Goal: Task Accomplishment & Management: Use online tool/utility

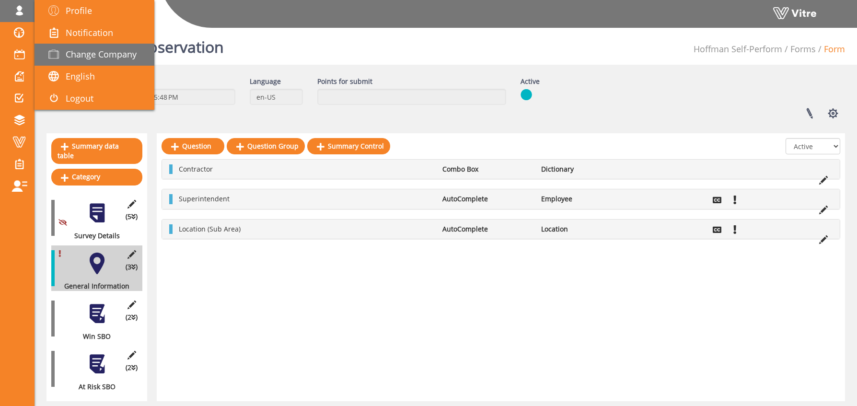
scroll to position [19, 0]
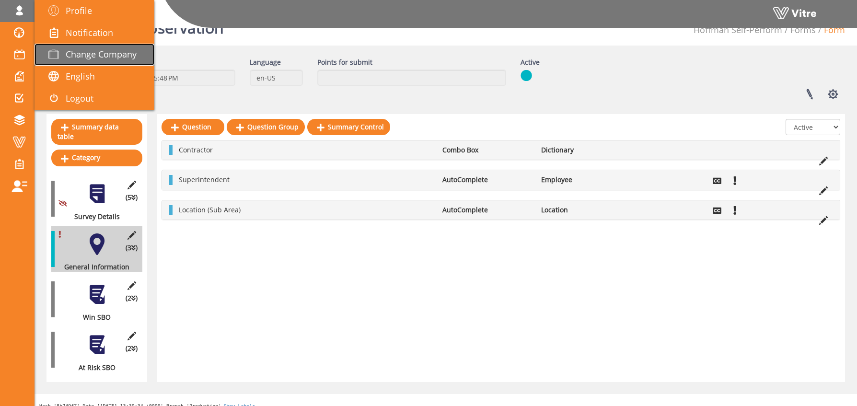
click at [89, 52] on span "Change Company" at bounding box center [101, 54] width 71 height 12
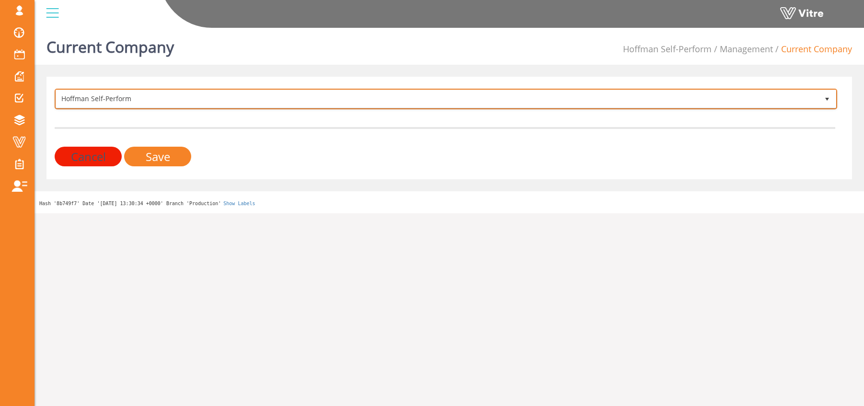
click at [88, 99] on span "Hoffman Self-Perform" at bounding box center [437, 98] width 763 height 17
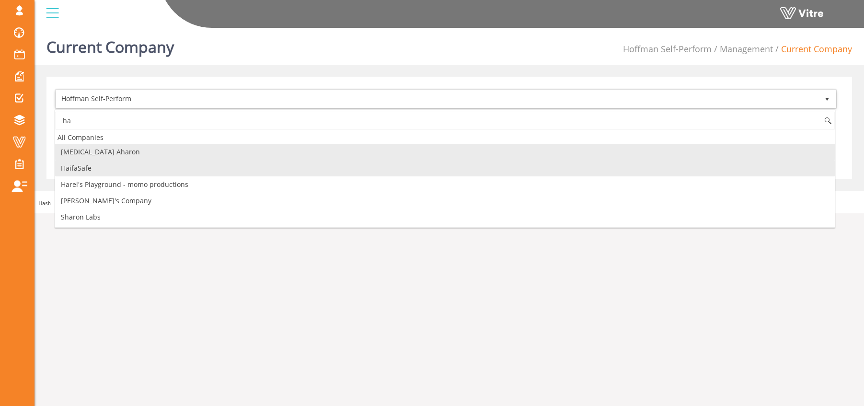
click at [77, 167] on li "HaifaSafe" at bounding box center [445, 168] width 780 height 16
type input "ha"
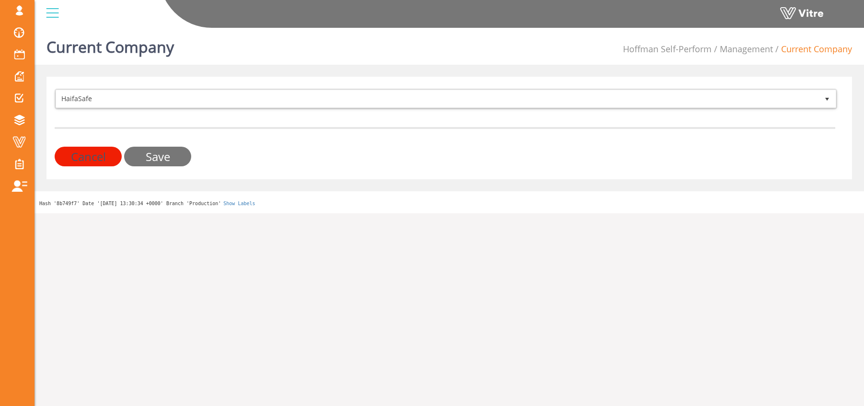
click at [156, 161] on input "Save" at bounding box center [157, 157] width 67 height 20
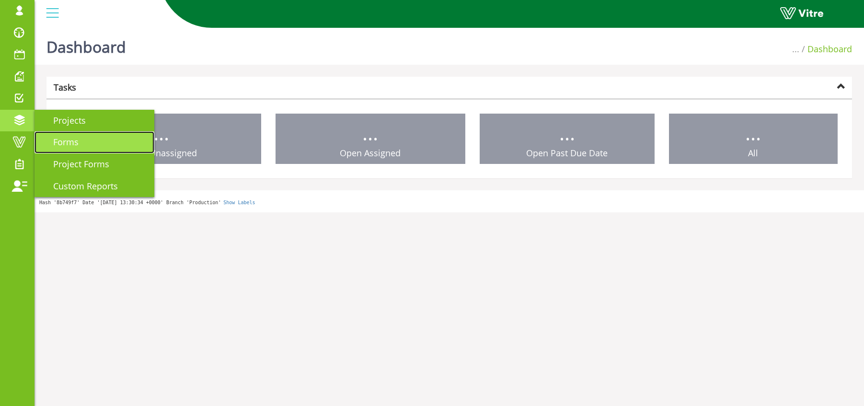
click at [66, 147] on span "Forms" at bounding box center [60, 142] width 37 height 12
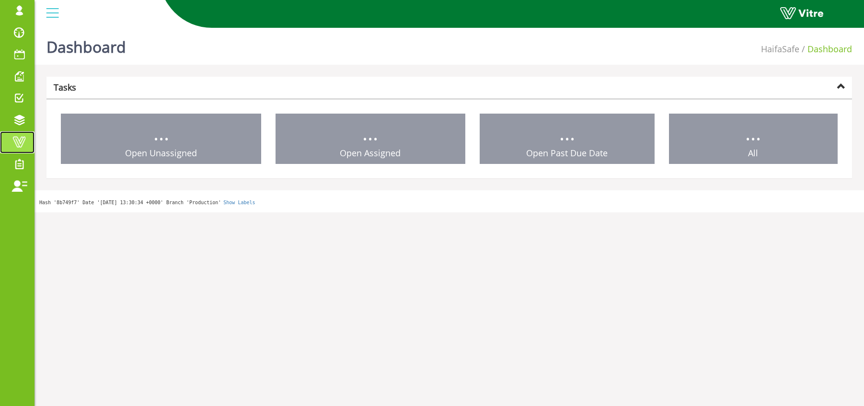
click at [19, 141] on span at bounding box center [19, 142] width 24 height 12
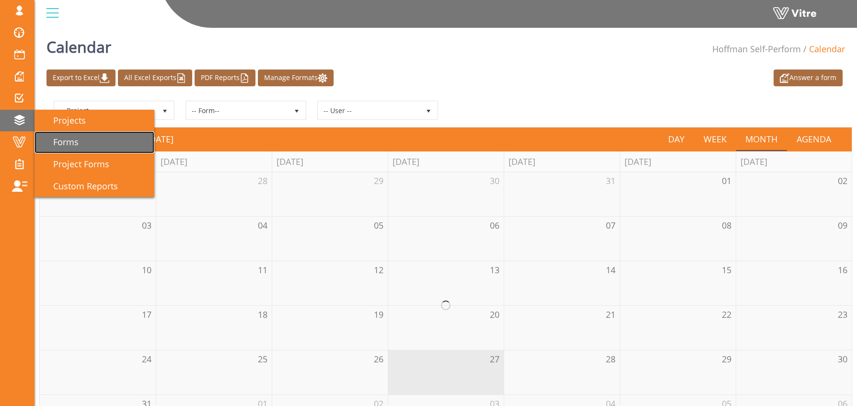
click at [57, 137] on span "Forms" at bounding box center [60, 142] width 37 height 12
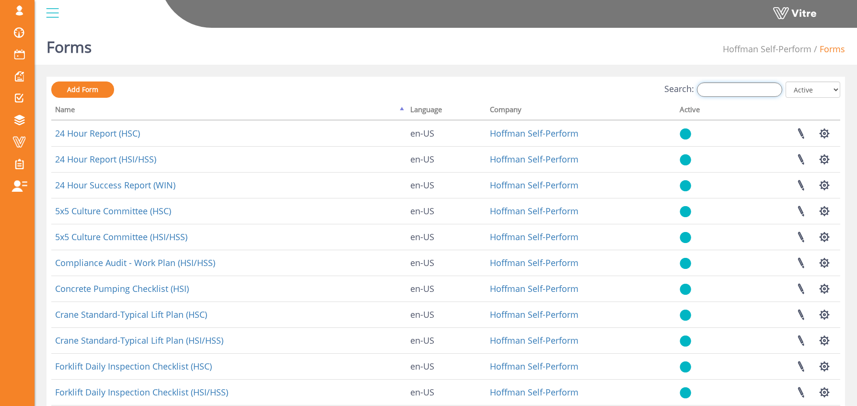
click at [718, 88] on input "Search:" at bounding box center [739, 89] width 85 height 14
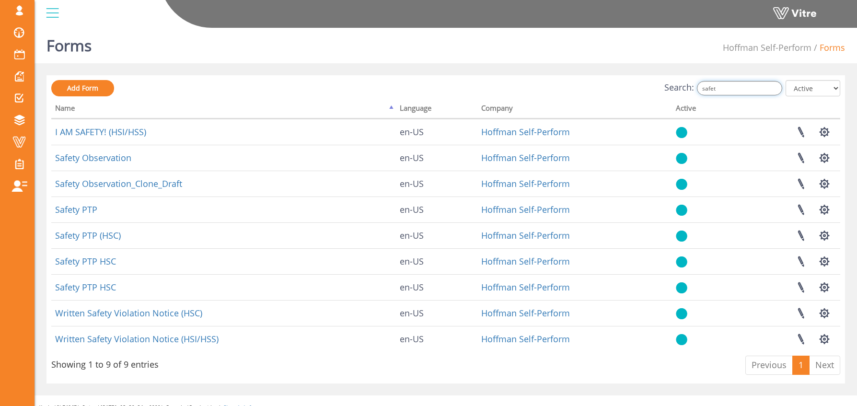
scroll to position [2, 0]
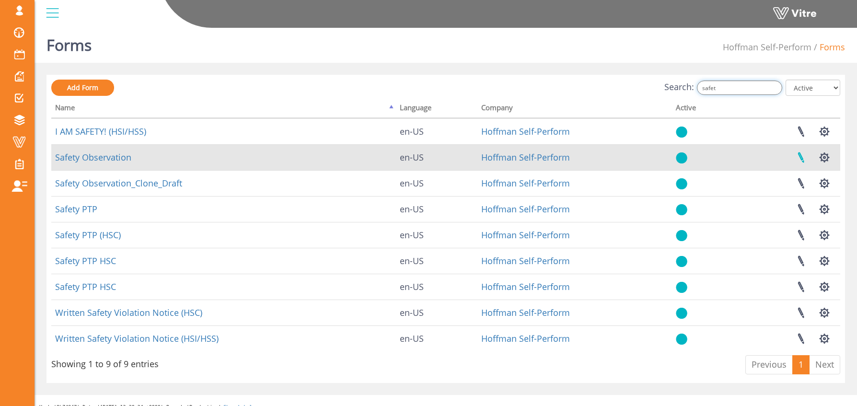
type input "safet"
click at [800, 158] on link at bounding box center [801, 157] width 24 height 25
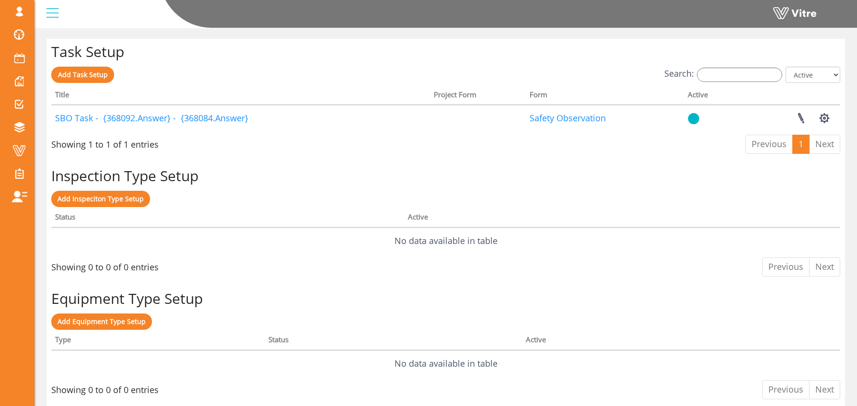
scroll to position [778, 0]
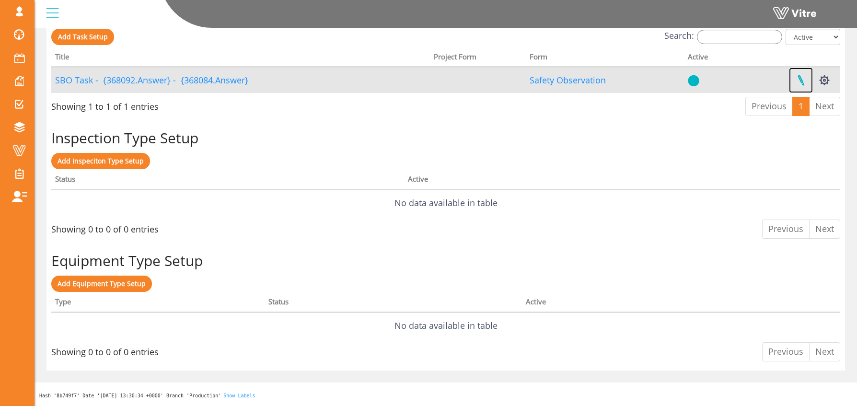
click at [801, 77] on link at bounding box center [801, 80] width 24 height 25
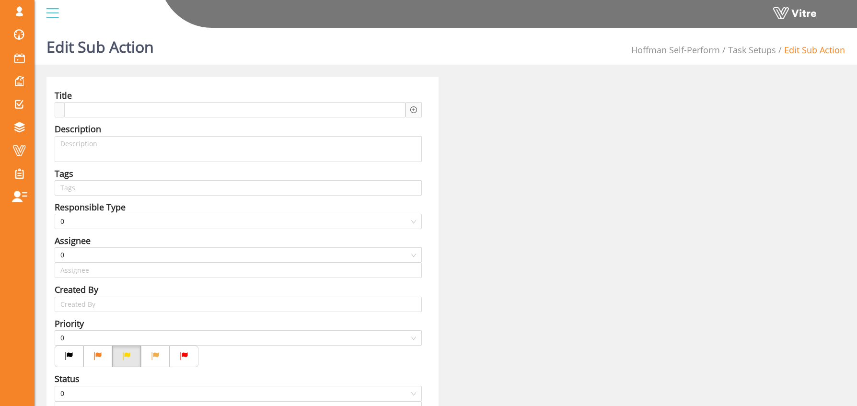
type input "Osher Faibish SU"
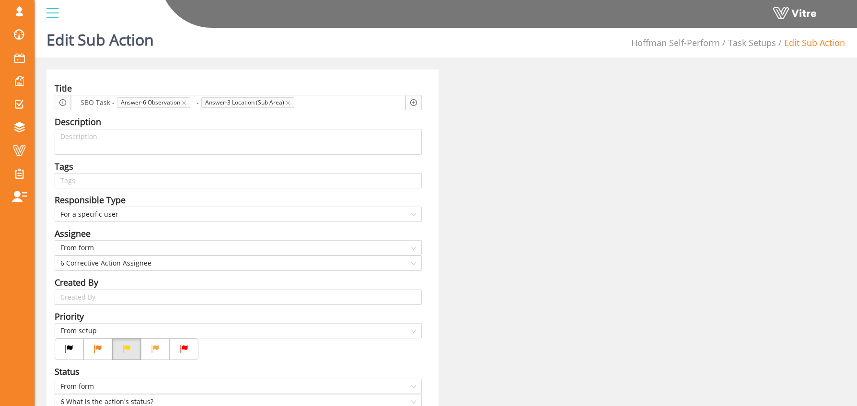
scroll to position [8, 0]
click at [95, 260] on span "6 Corrective Action Assignee" at bounding box center [238, 262] width 356 height 14
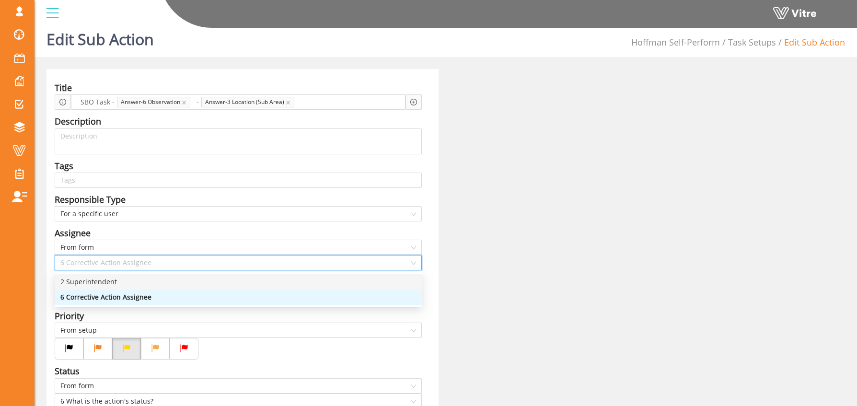
click at [116, 280] on div "2 Superintendent" at bounding box center [238, 282] width 356 height 11
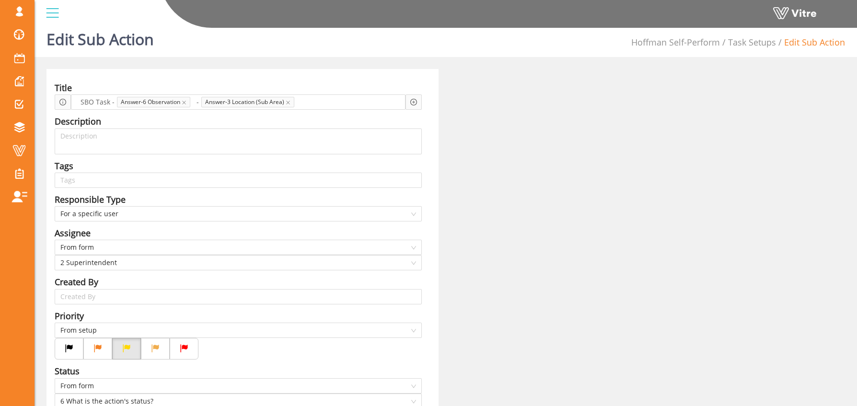
drag, startPoint x: 431, startPoint y: 212, endPoint x: 349, endPoint y: 224, distance: 82.4
click at [431, 212] on div "Title SBO Task - Answer-6 Observation - Answer-3 Location (Sub Area) Descriptio…" at bounding box center [242, 348] width 392 height 558
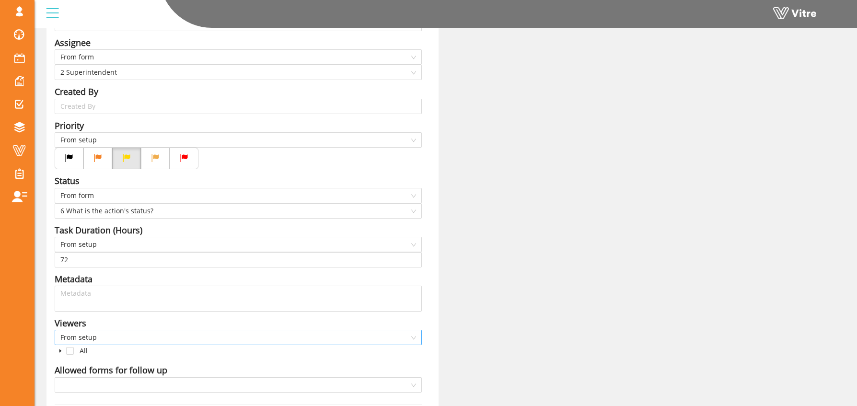
scroll to position [264, 0]
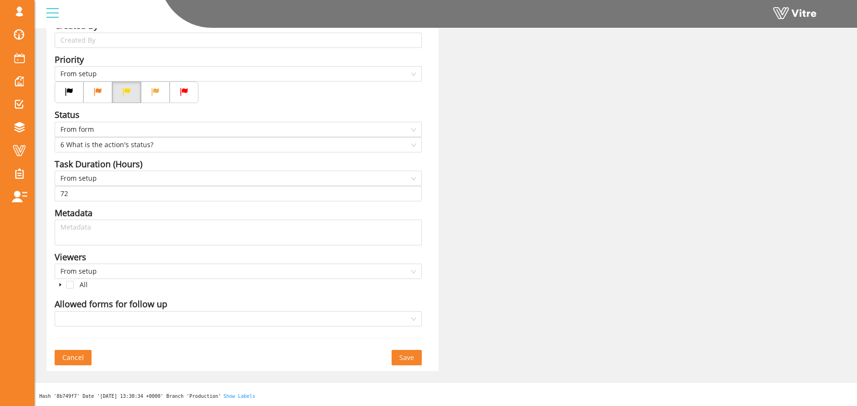
click at [406, 358] on span "Save" at bounding box center [406, 357] width 15 height 11
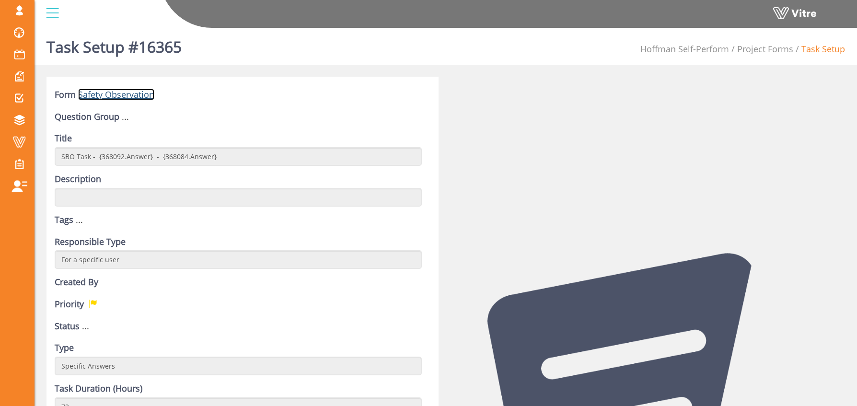
click at [110, 95] on link "Safety Observation" at bounding box center [116, 95] width 76 height 12
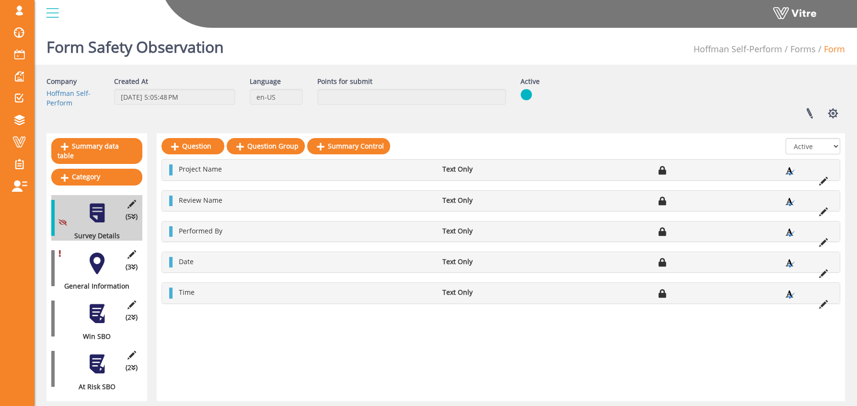
click at [97, 353] on div at bounding box center [97, 364] width 22 height 22
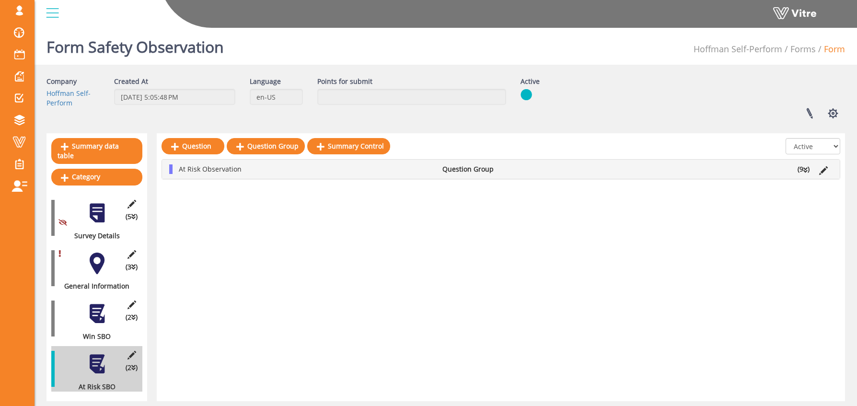
click at [231, 162] on div "At Risk Observation Question Group (9 )" at bounding box center [501, 169] width 678 height 19
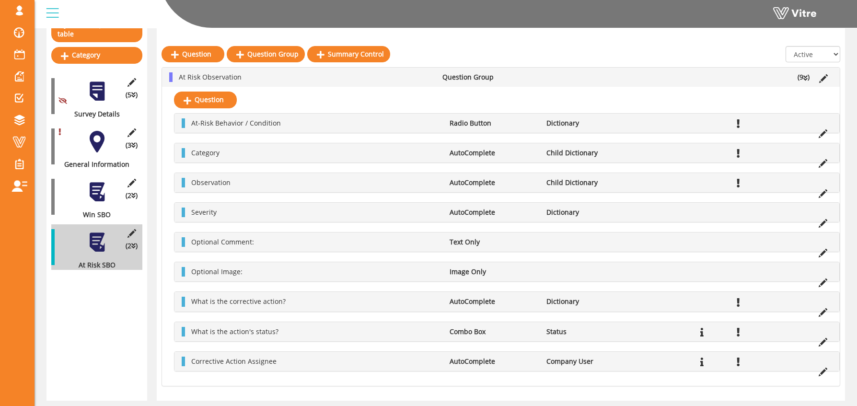
scroll to position [122, 0]
click at [822, 372] on icon at bounding box center [823, 371] width 9 height 9
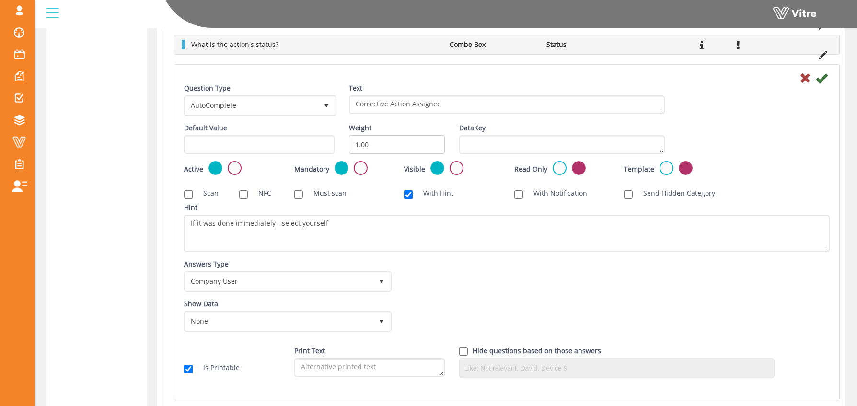
scroll to position [583, 0]
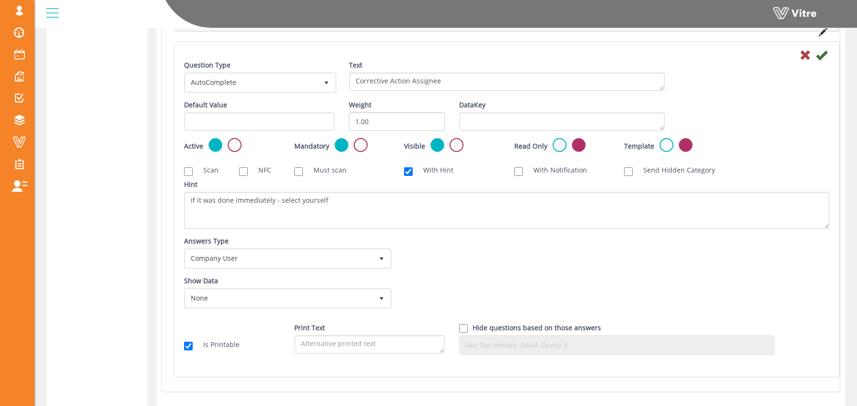
click at [231, 67] on div "Question Type AutoComplete 11" at bounding box center [259, 76] width 151 height 33
click at [228, 81] on span "AutoComplete" at bounding box center [251, 82] width 132 height 17
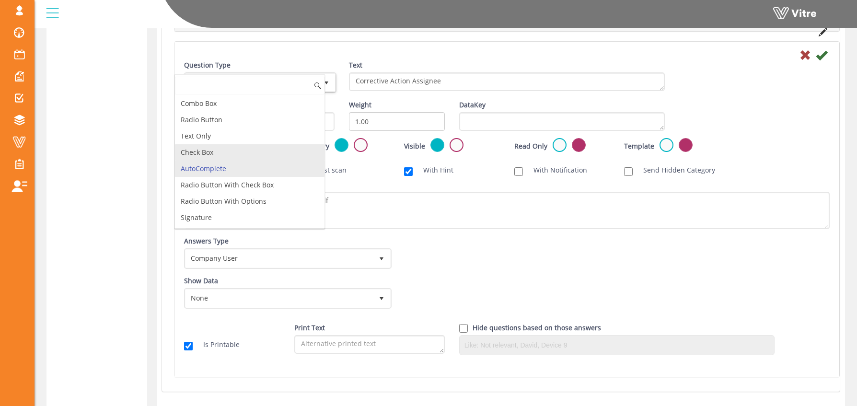
click at [208, 149] on li "Check Box" at bounding box center [250, 152] width 150 height 16
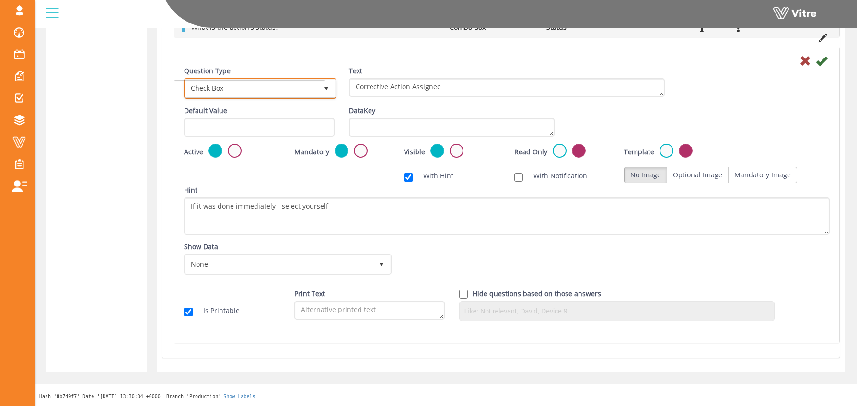
scroll to position [578, 0]
click at [266, 93] on span "Check Box" at bounding box center [251, 88] width 132 height 17
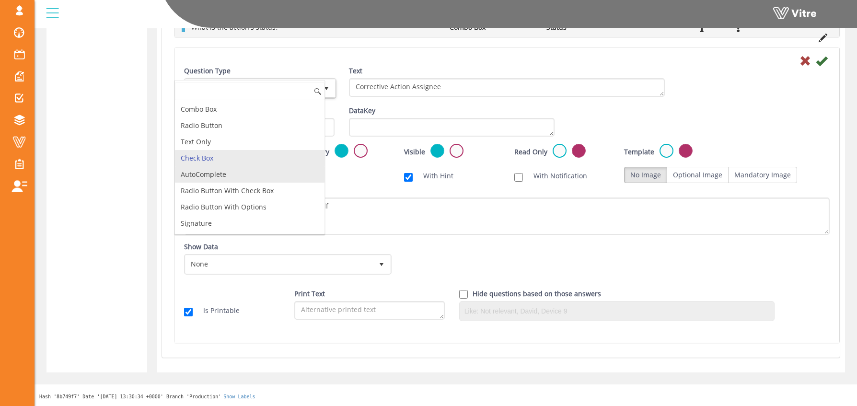
click at [232, 176] on li "AutoComplete" at bounding box center [250, 174] width 150 height 16
type input "1"
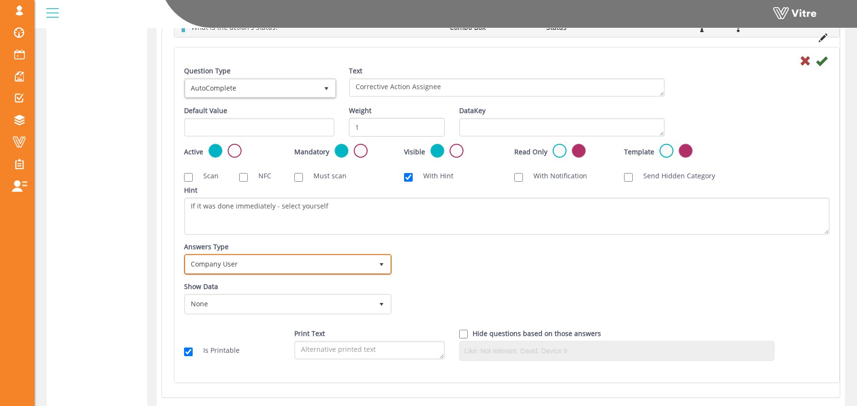
click at [255, 259] on span "Company User" at bounding box center [278, 263] width 187 height 17
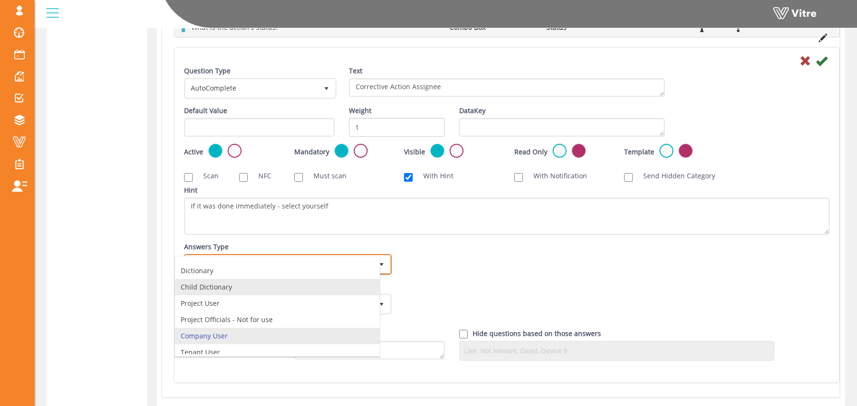
scroll to position [18, 0]
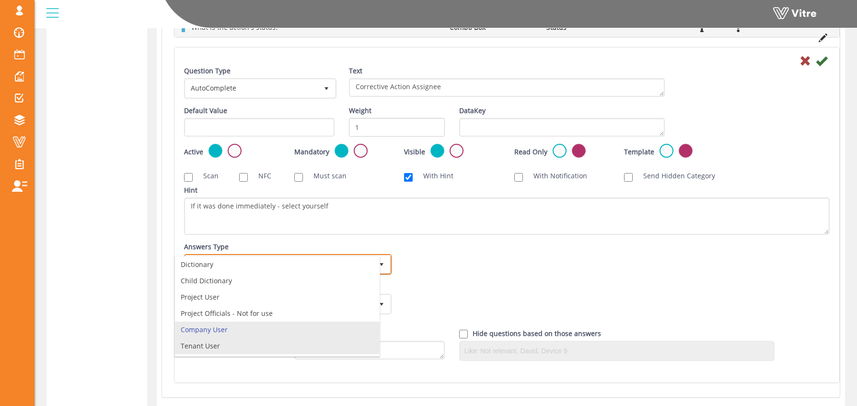
click at [208, 349] on li "Tenant User" at bounding box center [277, 346] width 205 height 16
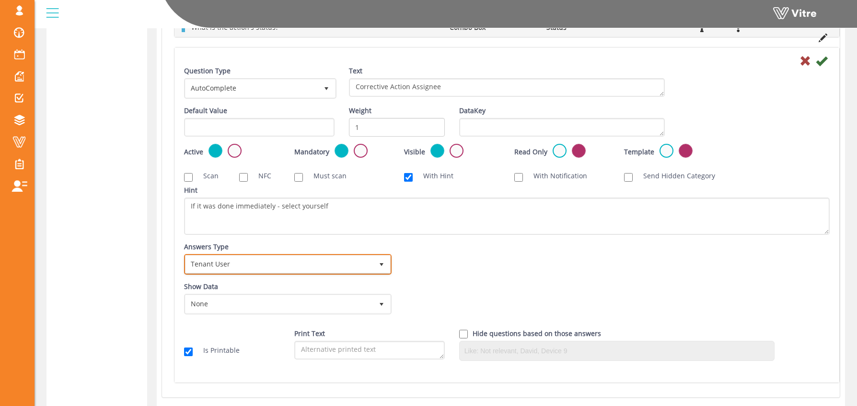
click at [277, 265] on span "Tenant User" at bounding box center [278, 263] width 187 height 17
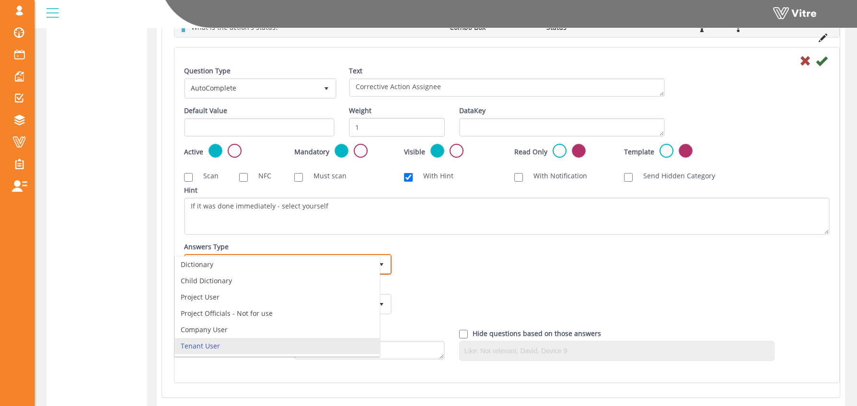
click at [224, 338] on li "Tenant User" at bounding box center [277, 346] width 205 height 16
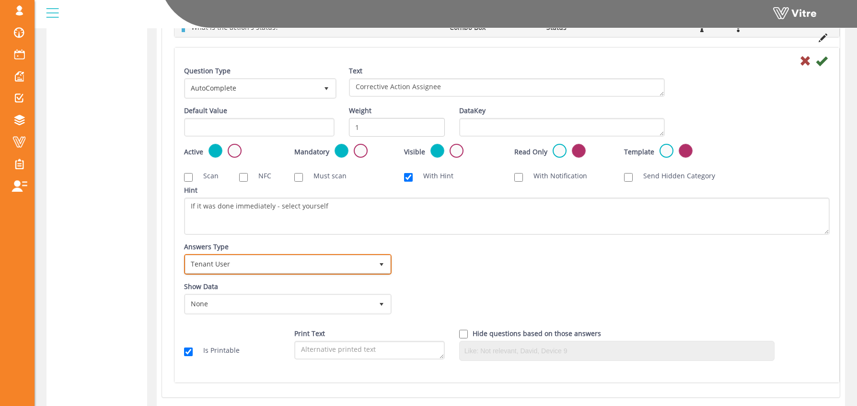
click at [233, 268] on span "Tenant User" at bounding box center [278, 263] width 187 height 17
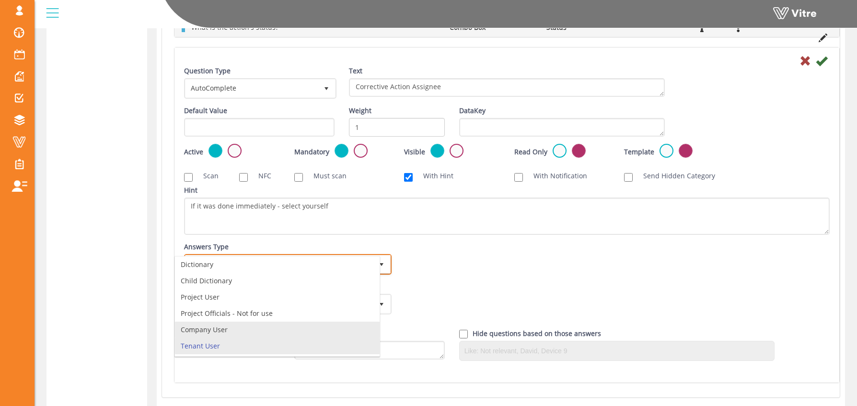
click at [226, 325] on li "Company User" at bounding box center [277, 330] width 205 height 16
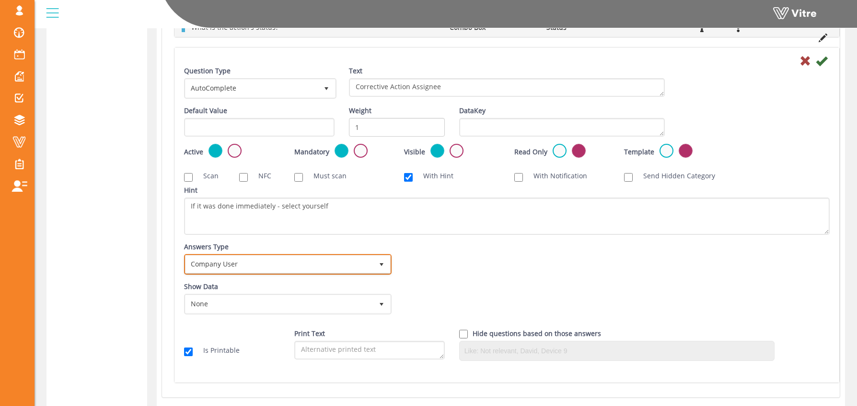
click at [258, 263] on span "Company User" at bounding box center [278, 263] width 187 height 17
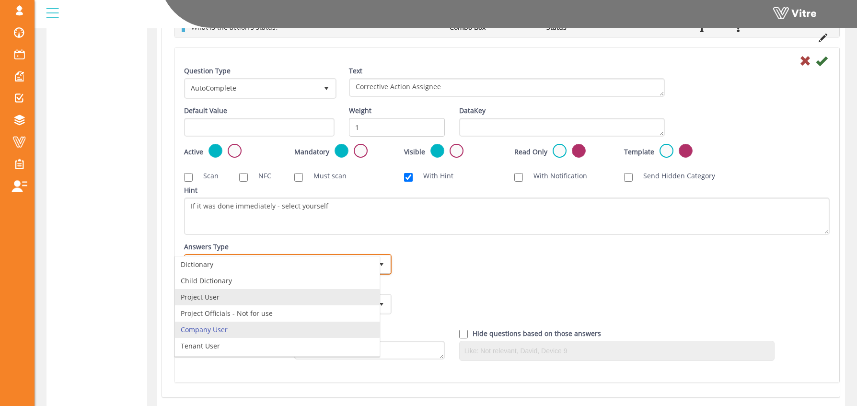
click at [228, 301] on li "Project User" at bounding box center [277, 297] width 205 height 16
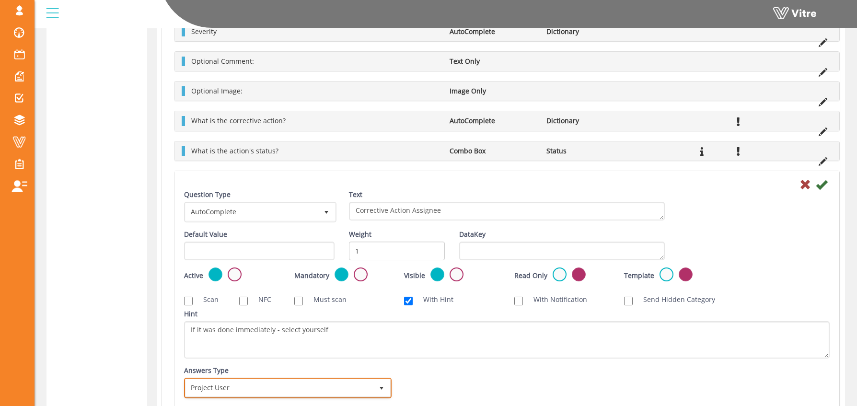
scroll to position [627, 0]
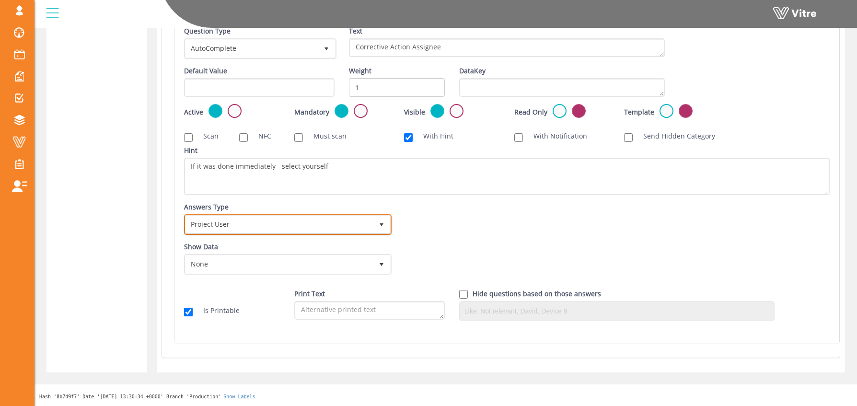
click at [228, 221] on span "Project User" at bounding box center [278, 224] width 187 height 17
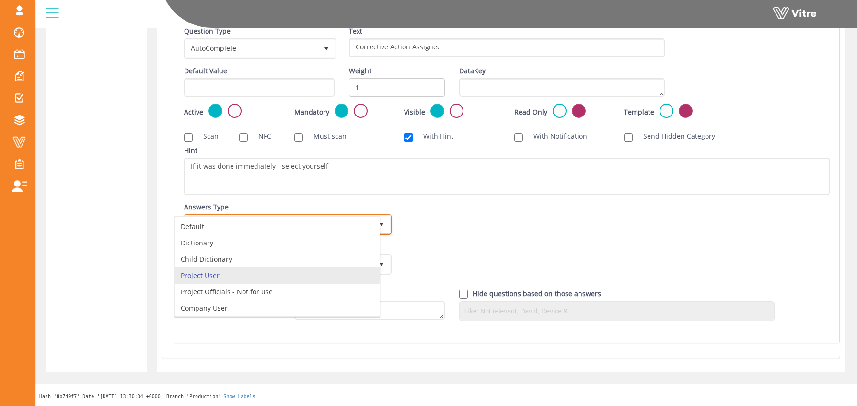
scroll to position [18, 0]
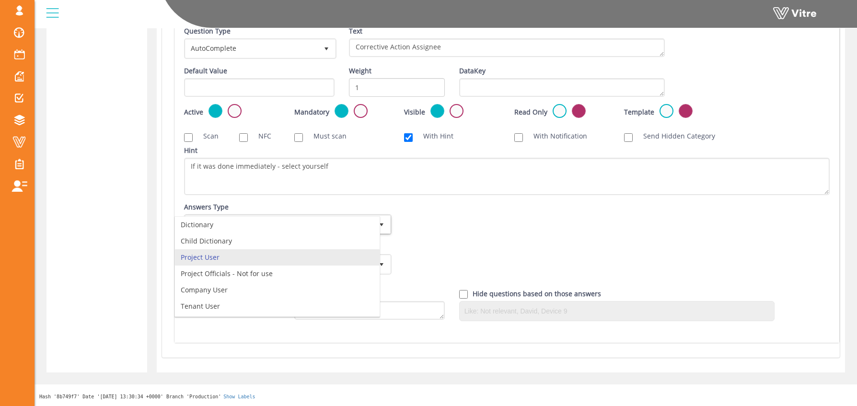
click at [448, 259] on div "Show Data None 0 Certificates Fall Protection Forklift (Warehouse) Forklift (Te…" at bounding box center [507, 262] width 660 height 40
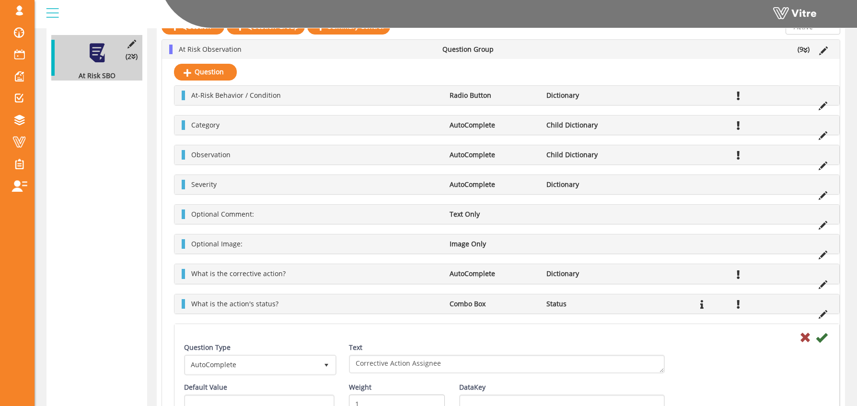
scroll to position [0, 0]
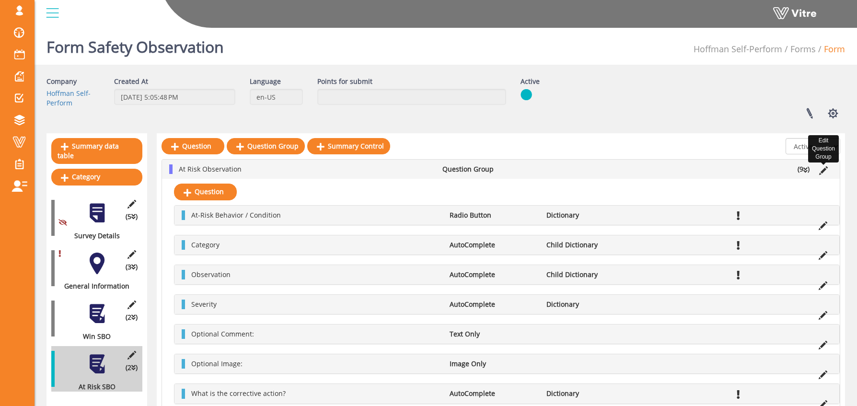
click at [824, 168] on icon at bounding box center [823, 170] width 9 height 9
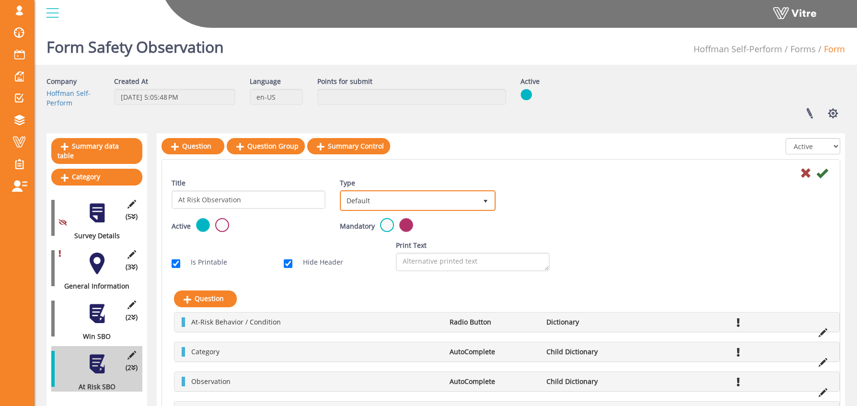
click at [378, 200] on span "Default" at bounding box center [409, 200] width 136 height 17
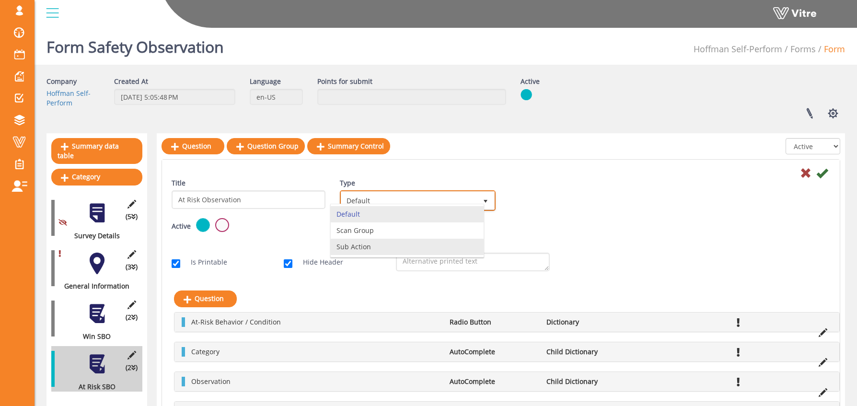
click at [363, 247] on li "Sub Action" at bounding box center [407, 247] width 153 height 16
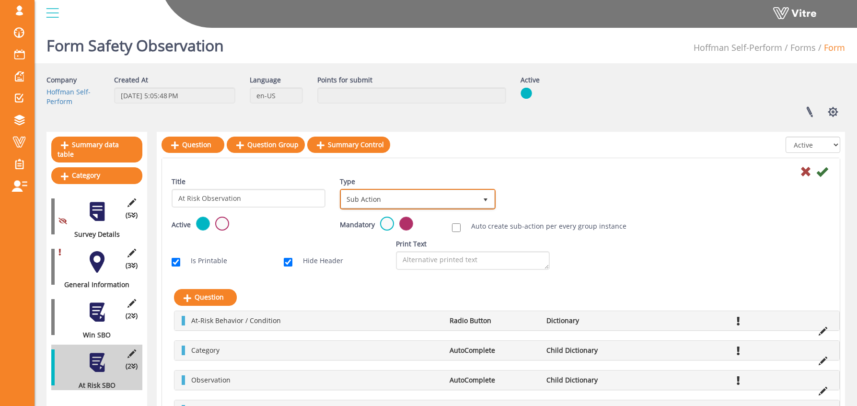
scroll to position [2, 0]
click at [459, 227] on input "Auto create sub-action per every group instance" at bounding box center [456, 227] width 9 height 9
checkbox input "true"
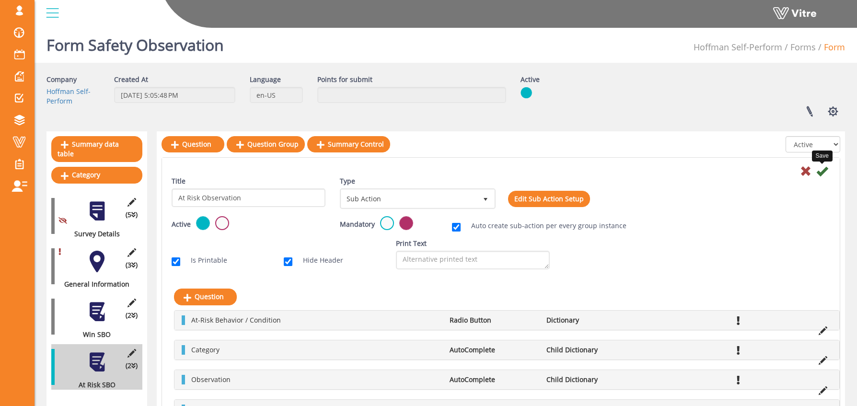
click at [818, 173] on icon at bounding box center [822, 171] width 12 height 12
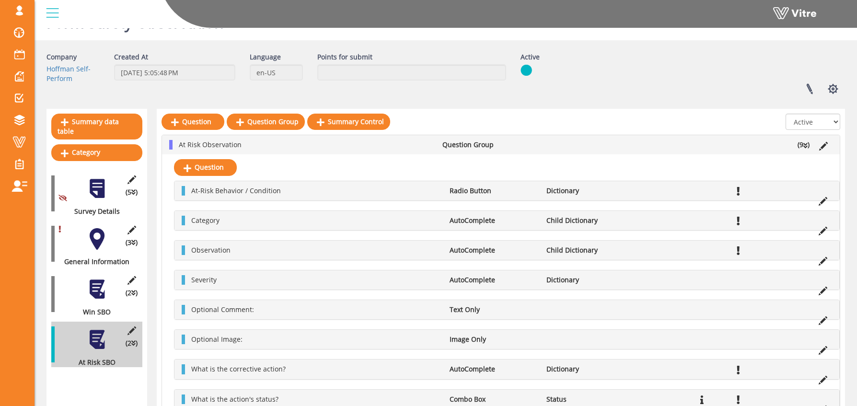
scroll to position [120, 0]
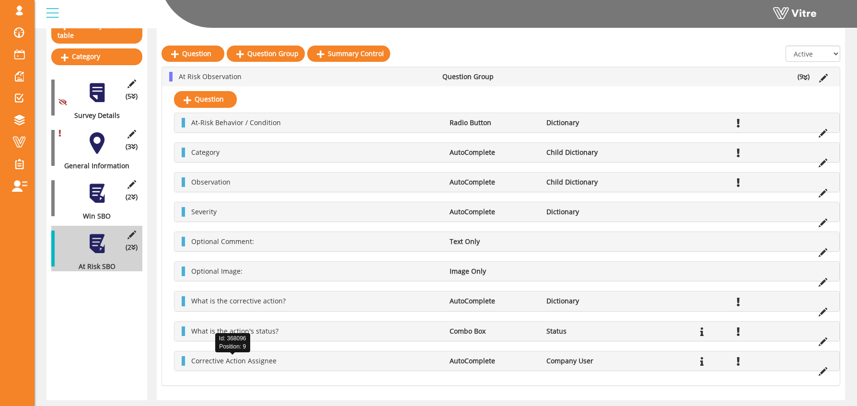
click at [256, 361] on span "Corrective Action Assignee" at bounding box center [233, 360] width 85 height 9
click at [826, 370] on icon at bounding box center [823, 371] width 9 height 9
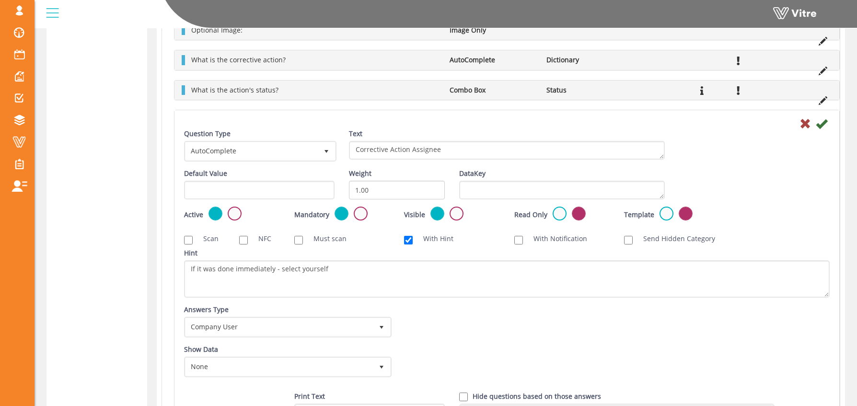
scroll to position [479, 0]
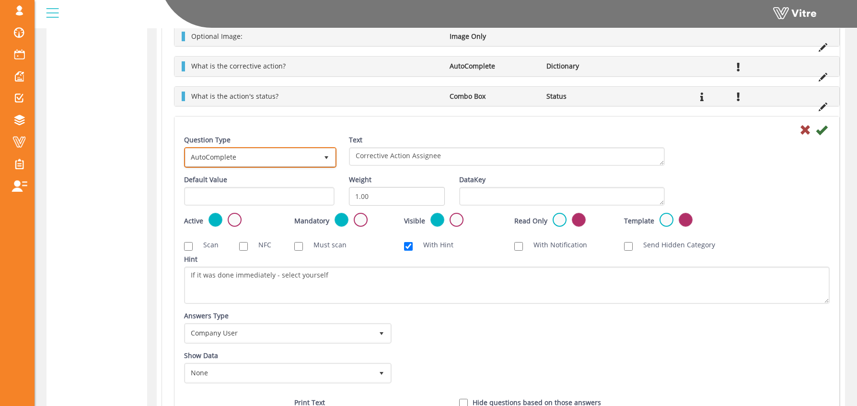
click at [230, 158] on span "AutoComplete" at bounding box center [251, 157] width 132 height 17
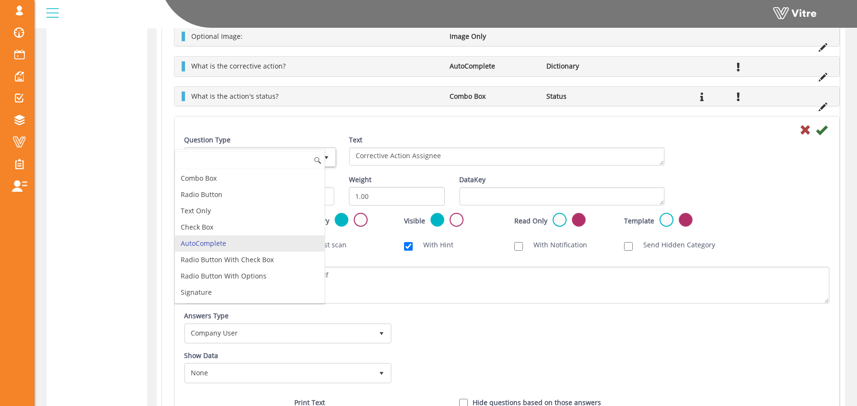
click at [218, 244] on li "AutoComplete" at bounding box center [250, 243] width 150 height 16
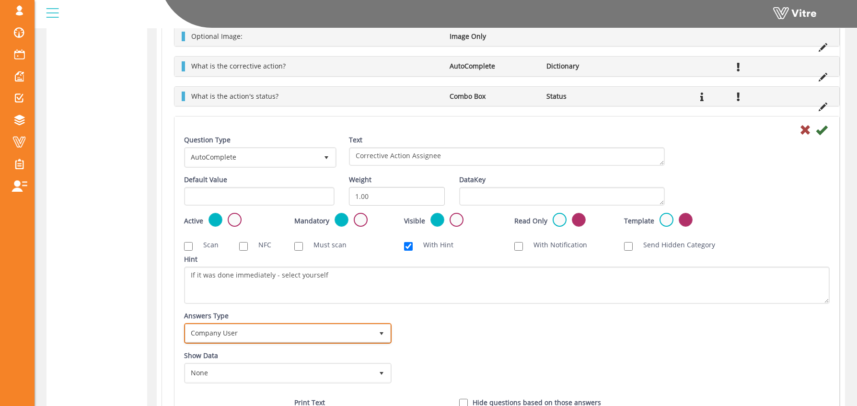
click at [249, 332] on span "Company User" at bounding box center [278, 332] width 187 height 17
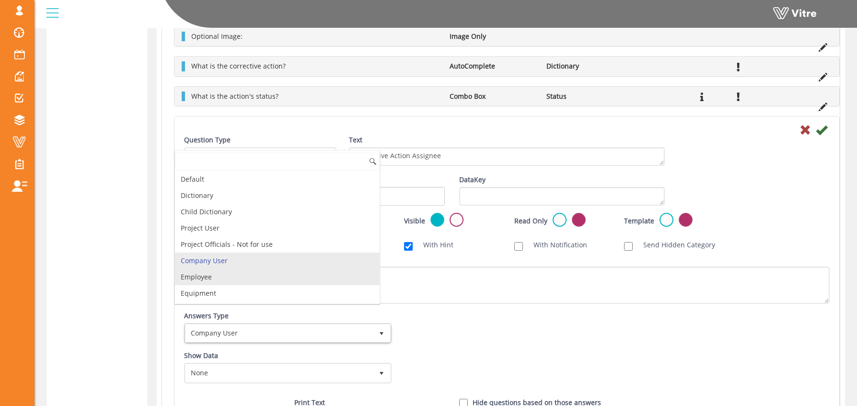
click at [282, 279] on li "Employee" at bounding box center [277, 277] width 205 height 16
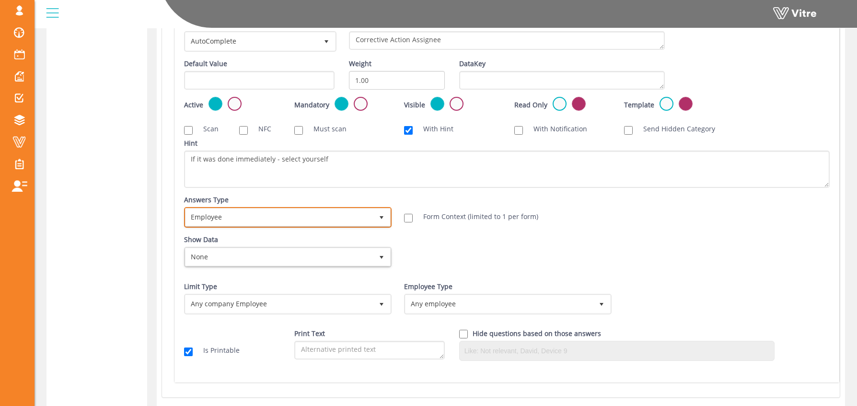
scroll to position [596, 0]
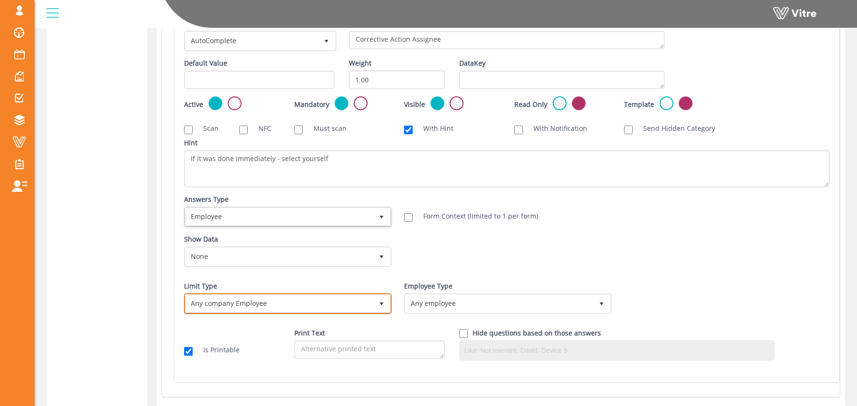
click at [224, 305] on span "Any company Employee" at bounding box center [278, 303] width 187 height 17
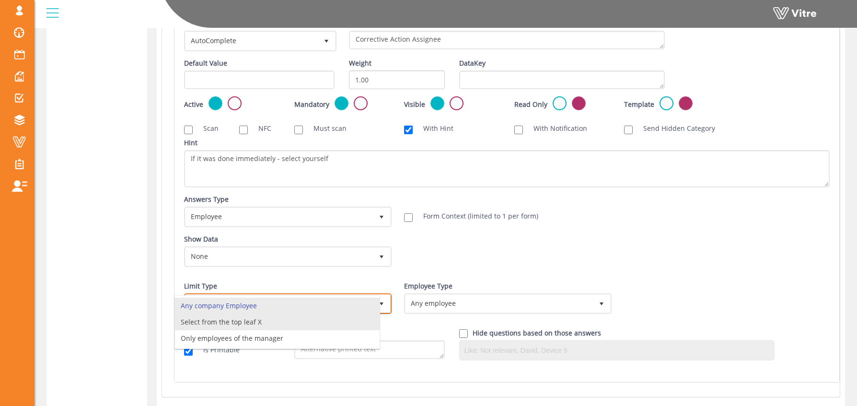
click at [256, 324] on li "Select from the top leaf X" at bounding box center [277, 322] width 205 height 16
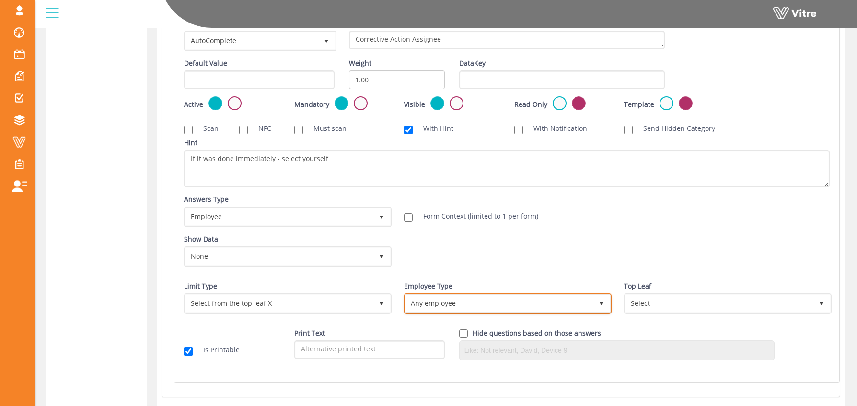
click at [437, 300] on span "Any employee" at bounding box center [498, 303] width 187 height 17
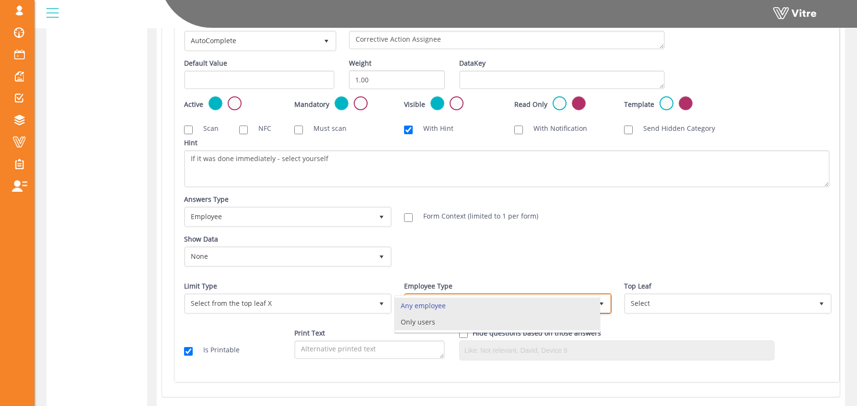
click at [427, 324] on li "Only users" at bounding box center [497, 322] width 205 height 16
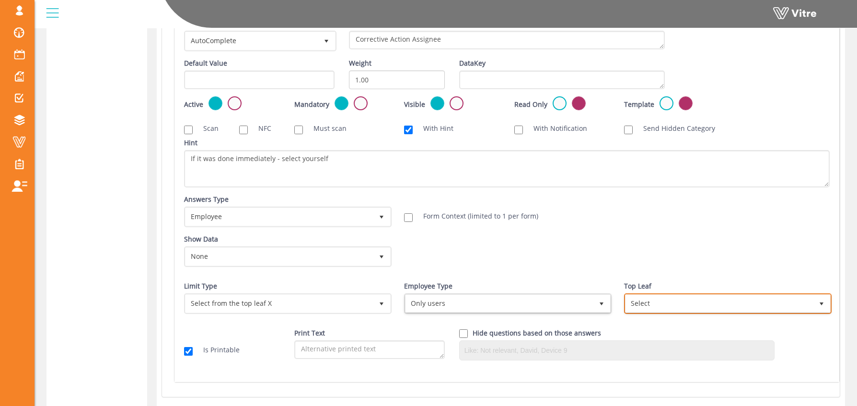
click at [661, 302] on span "Select" at bounding box center [718, 303] width 187 height 17
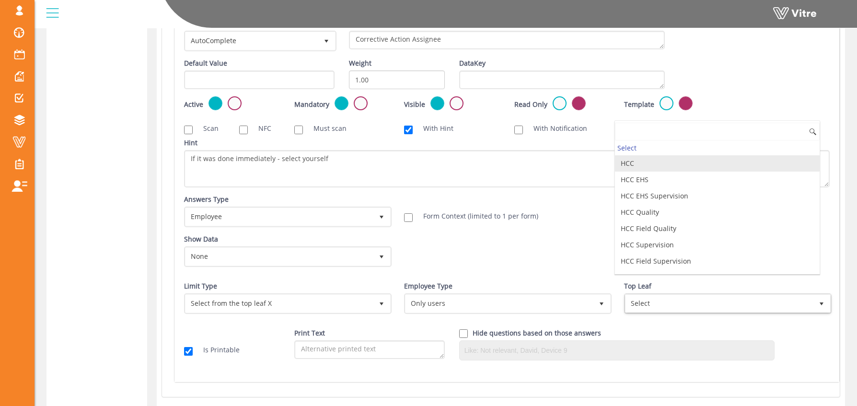
scroll to position [123, 0]
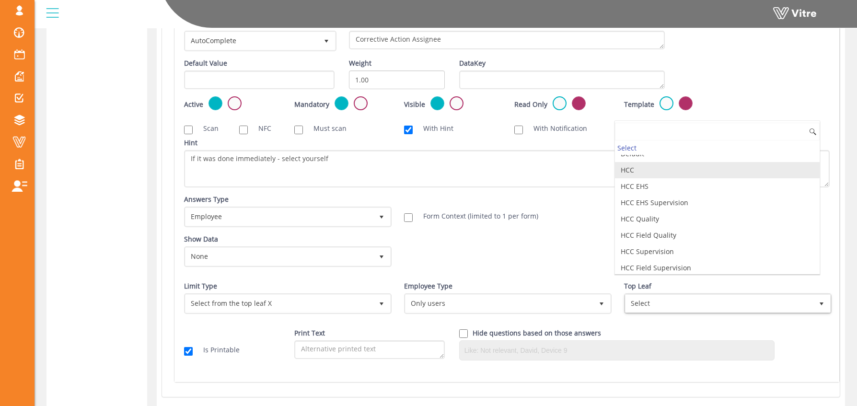
click at [661, 173] on li "HCC" at bounding box center [717, 170] width 205 height 16
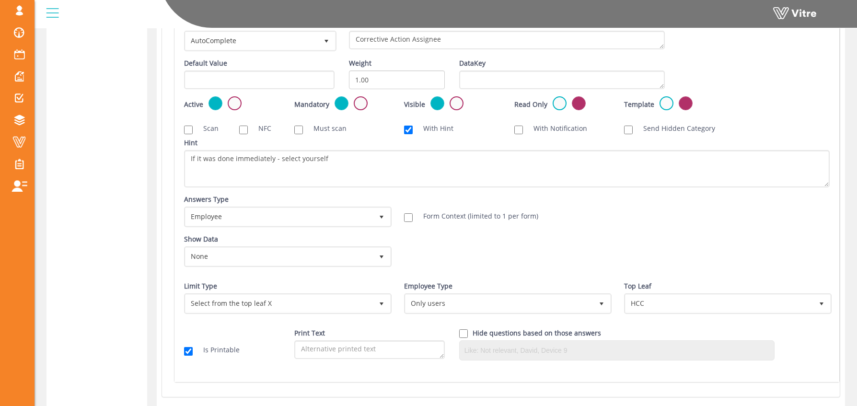
click at [829, 257] on div "Show Data None 0 Certificates Fall Protection Forklift (Warehouse) Forklift (Te…" at bounding box center [507, 254] width 660 height 40
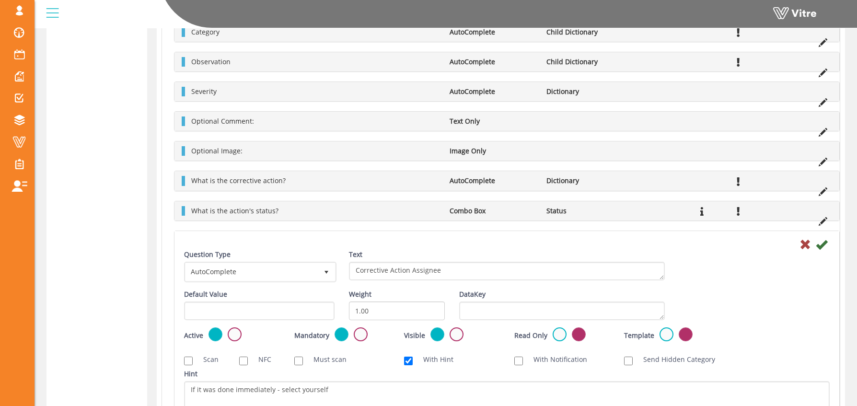
scroll to position [363, 0]
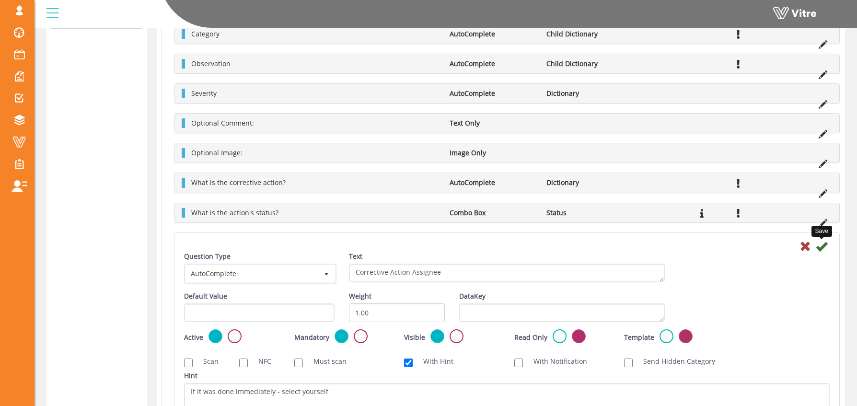
click at [824, 245] on icon at bounding box center [822, 247] width 12 height 12
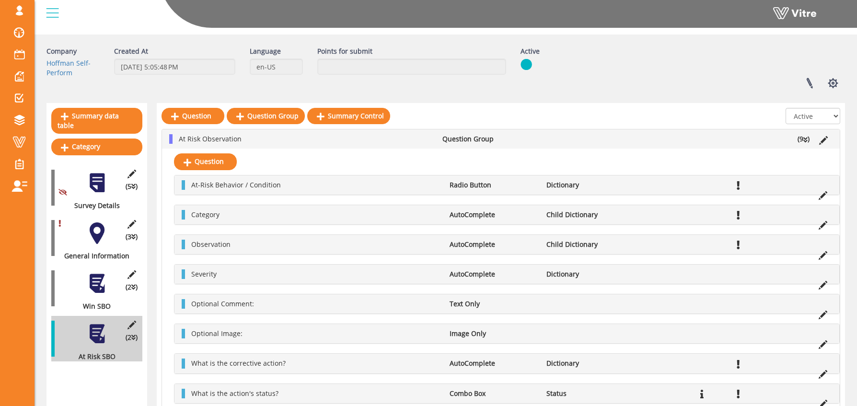
scroll to position [0, 0]
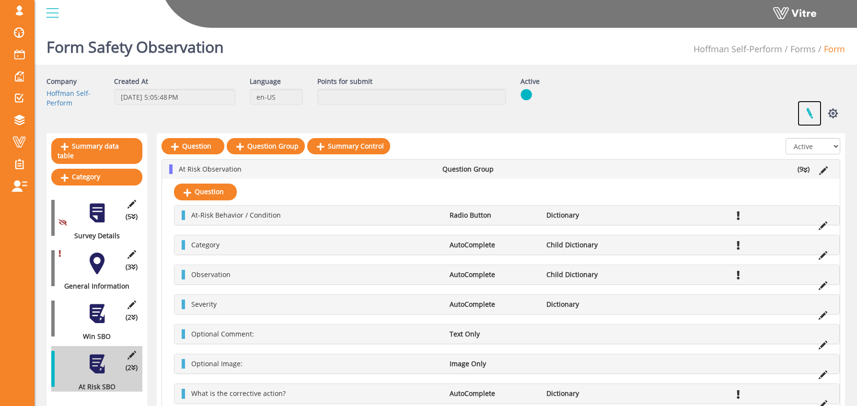
click at [808, 109] on link at bounding box center [810, 113] width 24 height 25
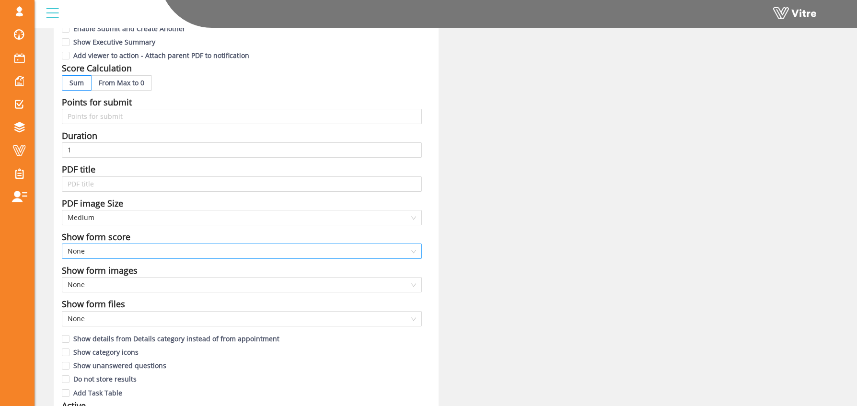
scroll to position [614, 0]
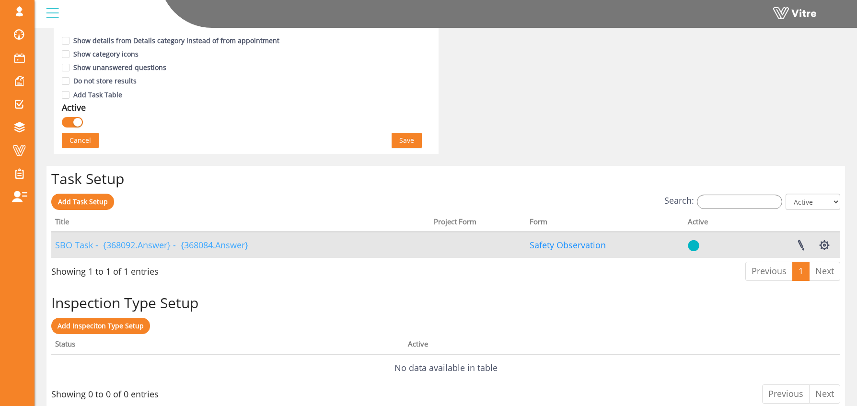
click at [187, 246] on link "SBO Task - {368092.Answer} - {368084.Answer}" at bounding box center [151, 245] width 193 height 12
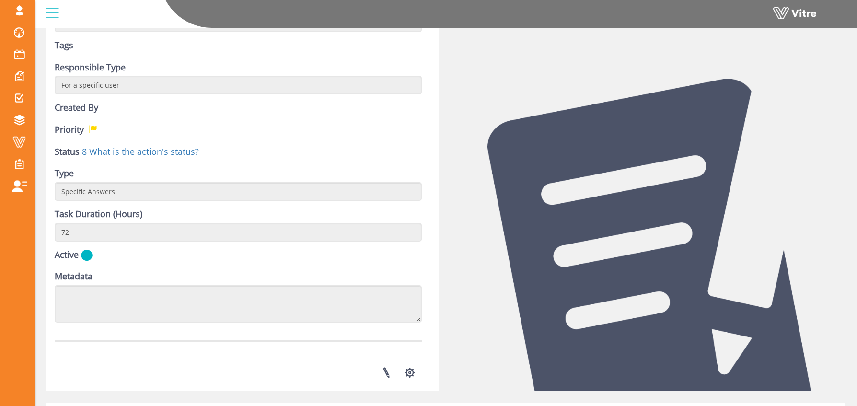
scroll to position [406, 0]
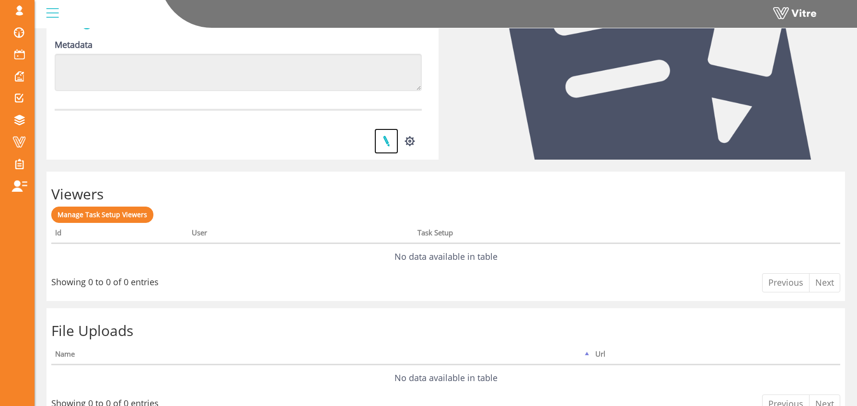
click at [387, 144] on link at bounding box center [386, 140] width 24 height 25
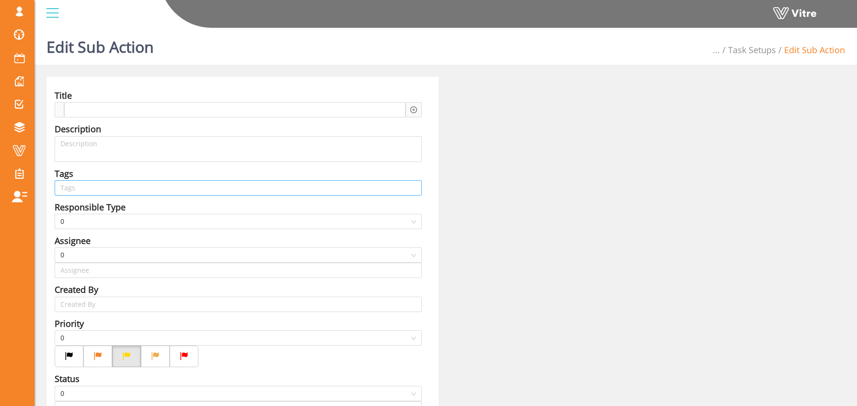
type input "Osher Faibish SU"
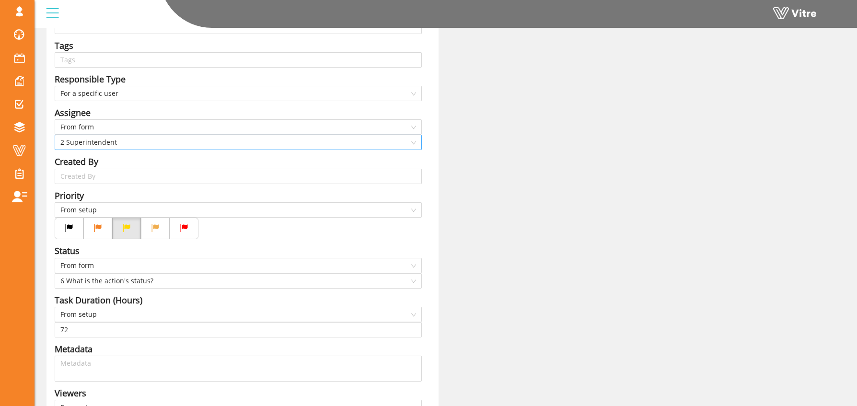
scroll to position [128, 0]
click at [78, 139] on span "2 Superintendent" at bounding box center [238, 142] width 356 height 14
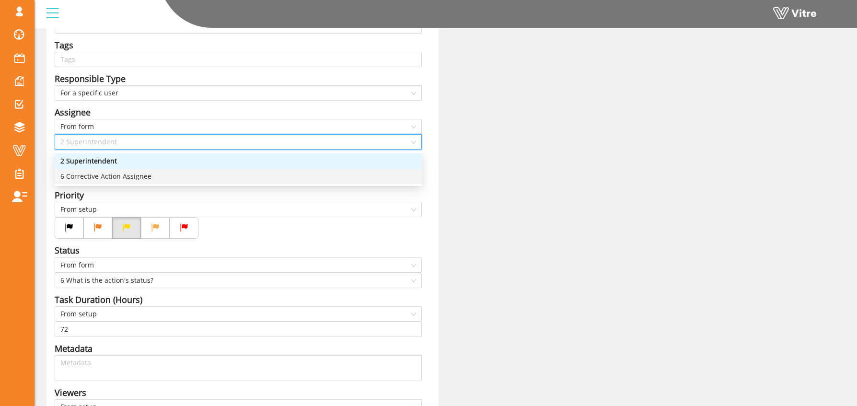
click at [86, 177] on div "6 Corrective Action Assignee" at bounding box center [238, 176] width 356 height 11
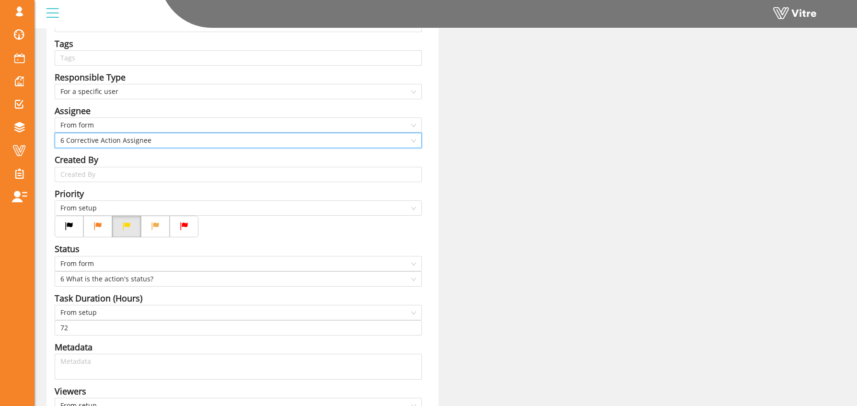
scroll to position [130, 0]
click at [425, 231] on div "Title SBO Task - Answer-6 Observation - Answer-3 Location (Sub Area) Descriptio…" at bounding box center [242, 225] width 392 height 558
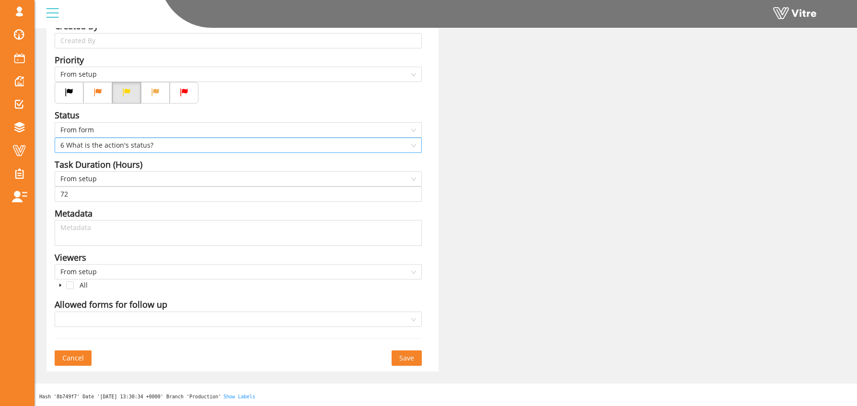
scroll to position [264, 0]
click at [407, 359] on span "Save" at bounding box center [406, 357] width 15 height 11
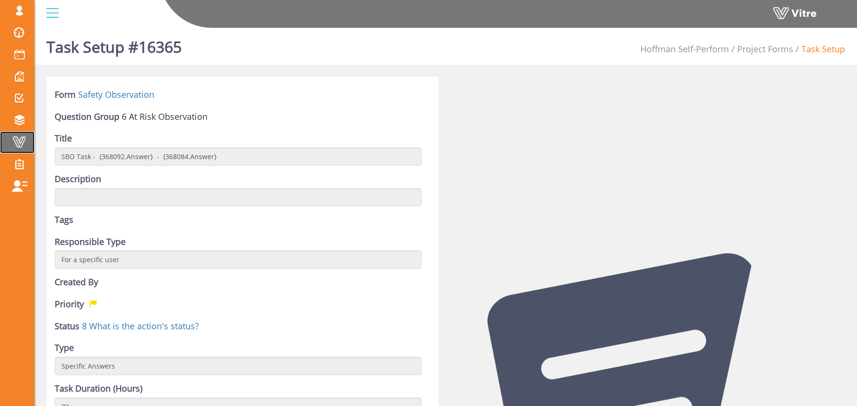
click at [17, 139] on span at bounding box center [19, 142] width 24 height 12
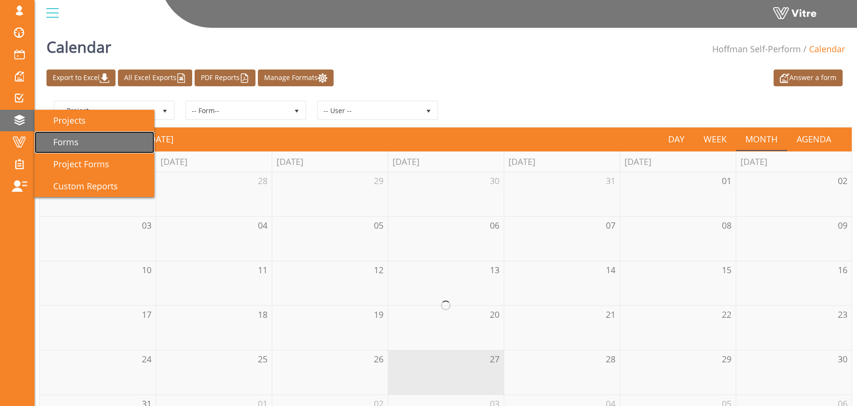
click at [73, 140] on span "Forms" at bounding box center [60, 142] width 37 height 12
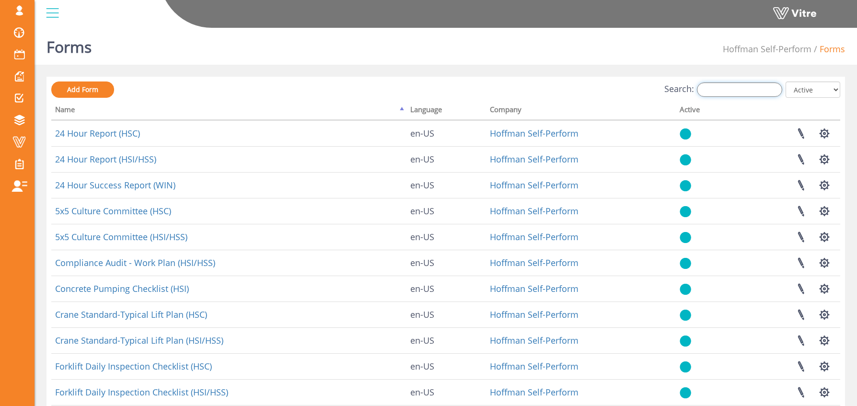
click at [740, 91] on input "Search:" at bounding box center [739, 89] width 85 height 14
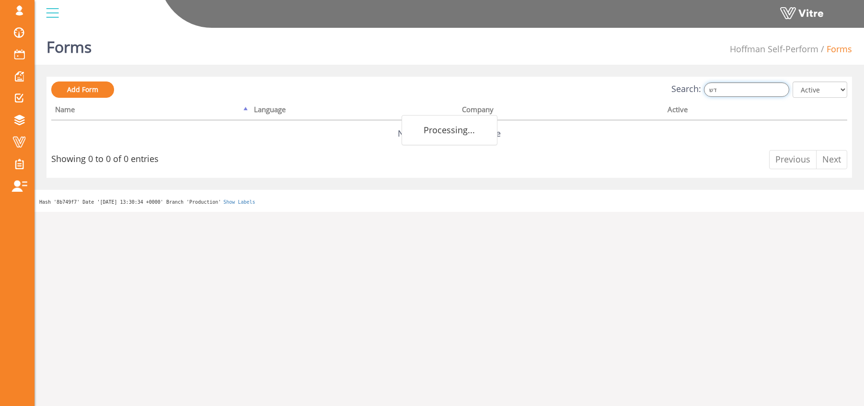
type input "ד"
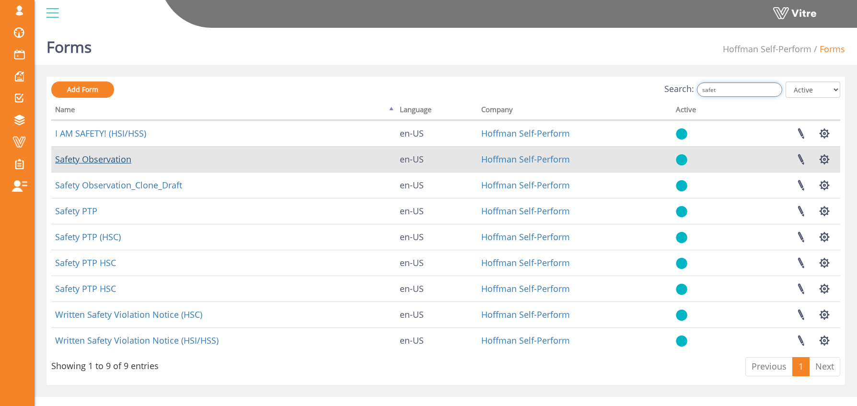
type input "safet"
click at [101, 159] on link "Safety Observation" at bounding box center [93, 159] width 76 height 12
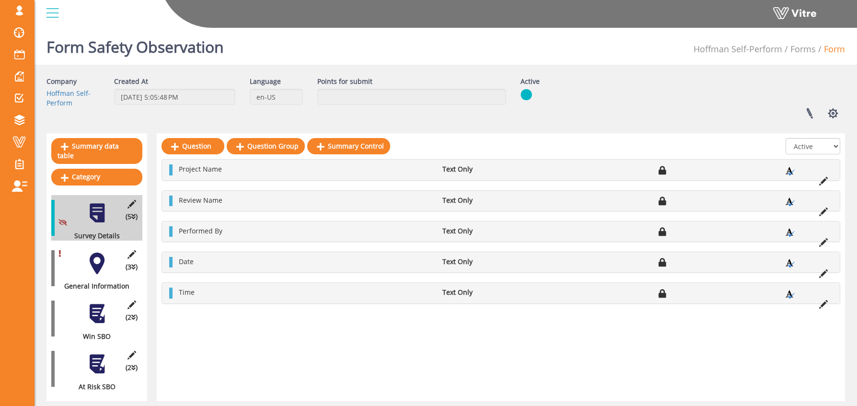
drag, startPoint x: 89, startPoint y: 252, endPoint x: 95, endPoint y: 256, distance: 7.2
click at [89, 253] on div at bounding box center [97, 264] width 22 height 22
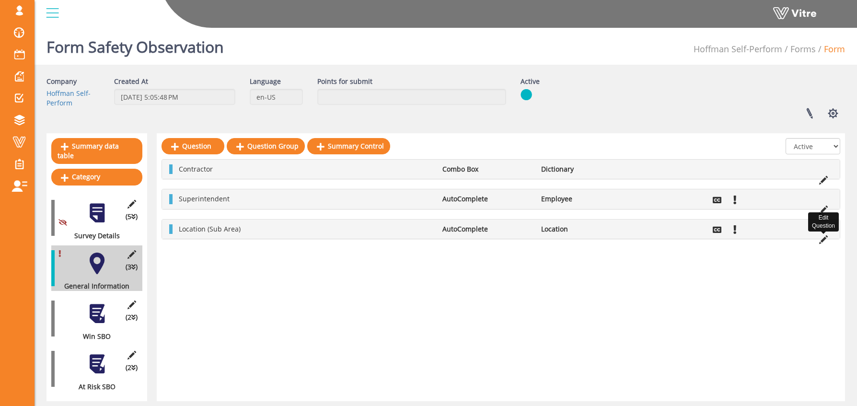
click at [824, 240] on icon at bounding box center [823, 239] width 9 height 9
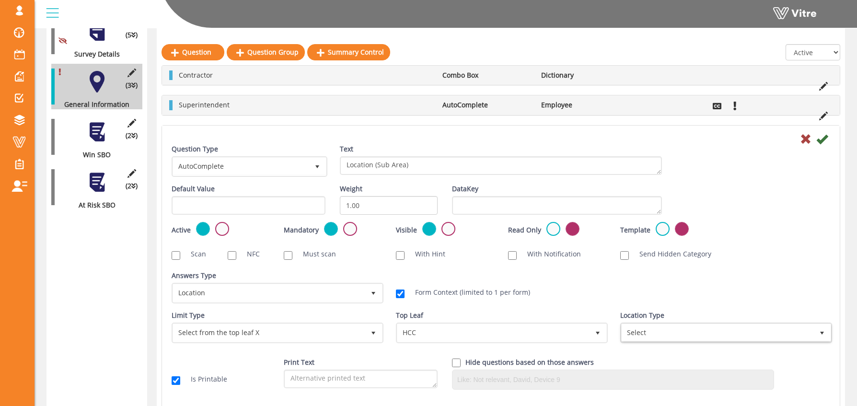
scroll to position [180, 0]
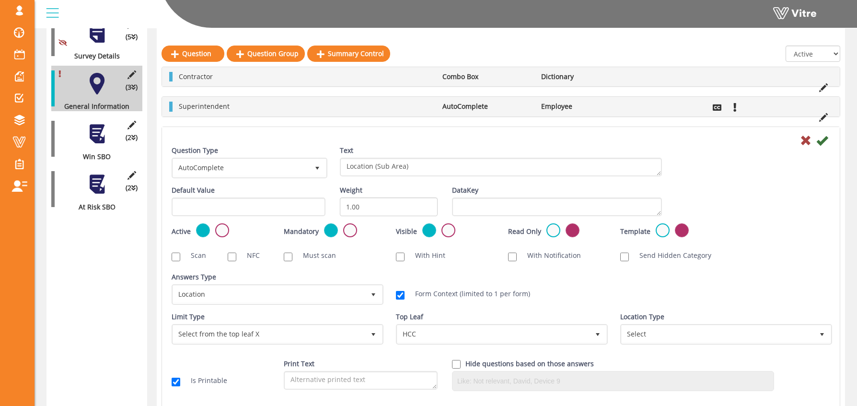
click at [305, 345] on div "Limit Type Select from the top leaf X 1 Limit Type Any company EQ 0 Limit Type …" at bounding box center [276, 332] width 224 height 40
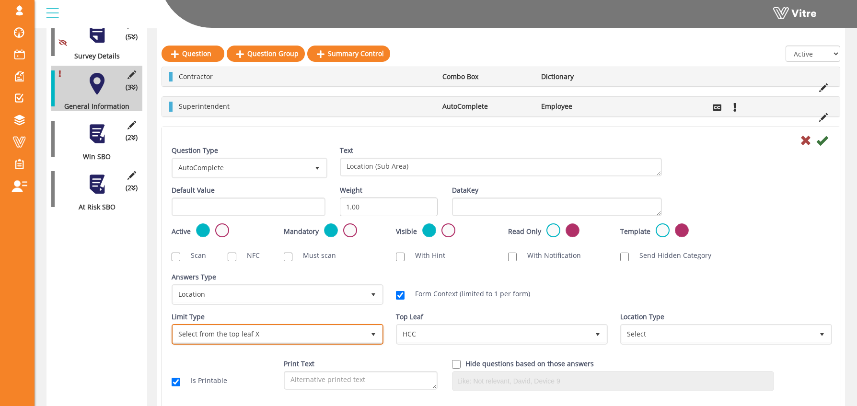
click at [286, 337] on span "Select from the top leaf X" at bounding box center [269, 333] width 192 height 17
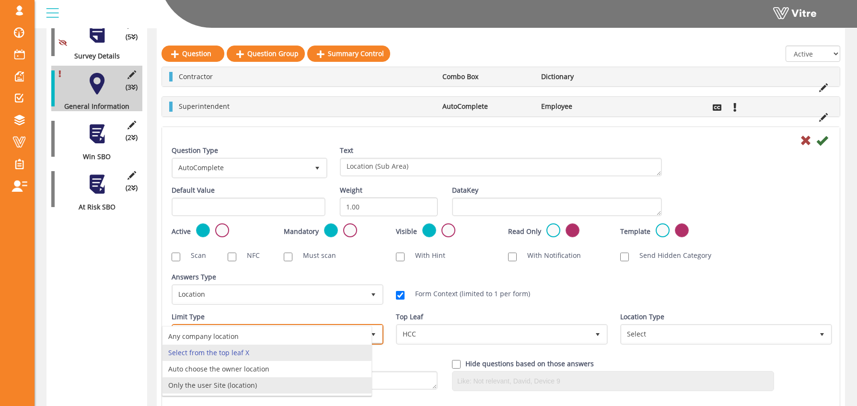
click at [208, 385] on li "Only the user Site (location)" at bounding box center [266, 385] width 209 height 16
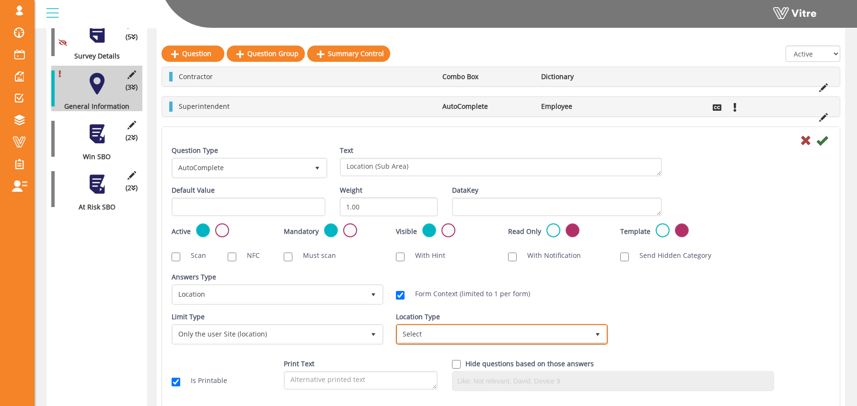
click at [475, 332] on span "Select" at bounding box center [493, 333] width 192 height 17
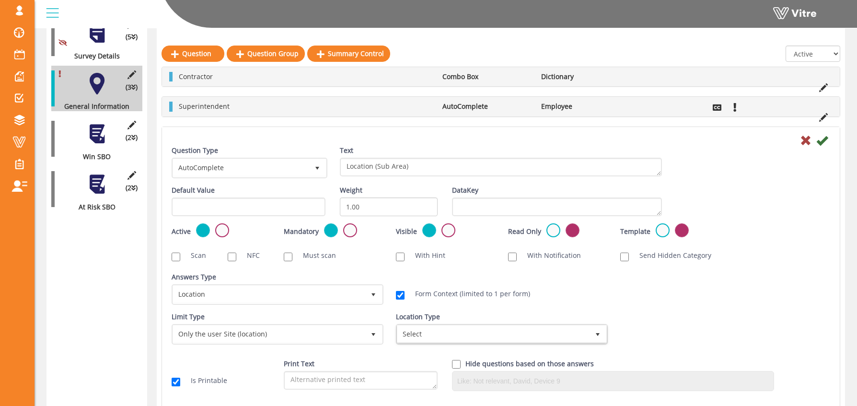
click at [704, 304] on div "Answers Type Default 0 Answers Type Location 8 Module Select Form Context (limi…" at bounding box center [500, 292] width 673 height 40
click at [826, 139] on icon at bounding box center [822, 141] width 12 height 12
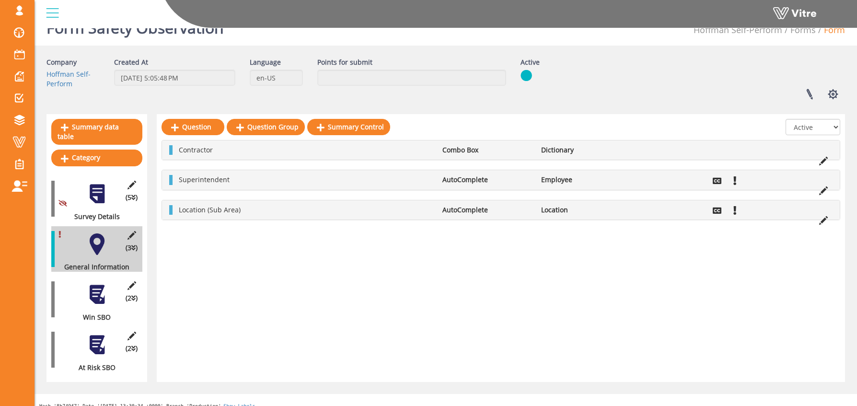
scroll to position [17, 0]
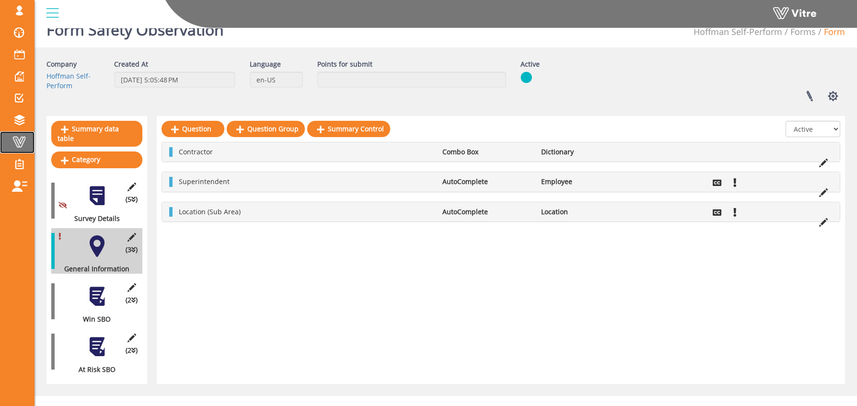
click at [18, 141] on span at bounding box center [19, 142] width 24 height 12
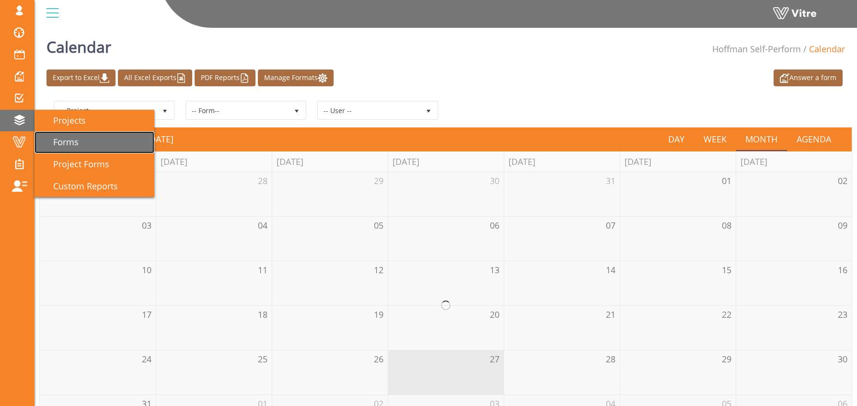
click at [58, 137] on span "Forms" at bounding box center [60, 142] width 37 height 12
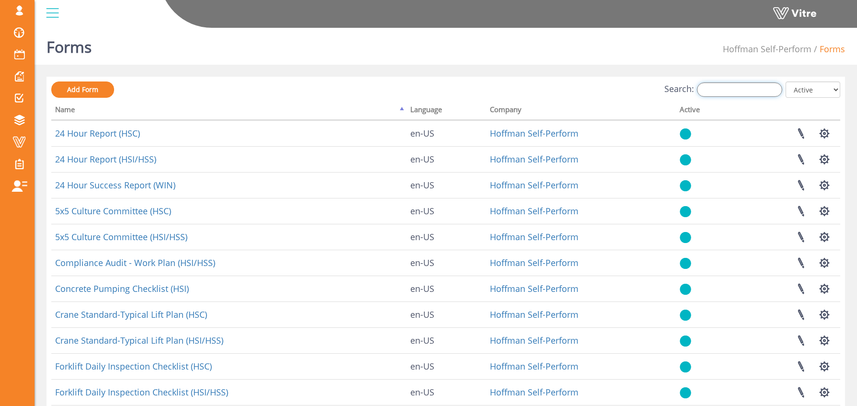
click at [741, 91] on input "Search:" at bounding box center [739, 89] width 85 height 14
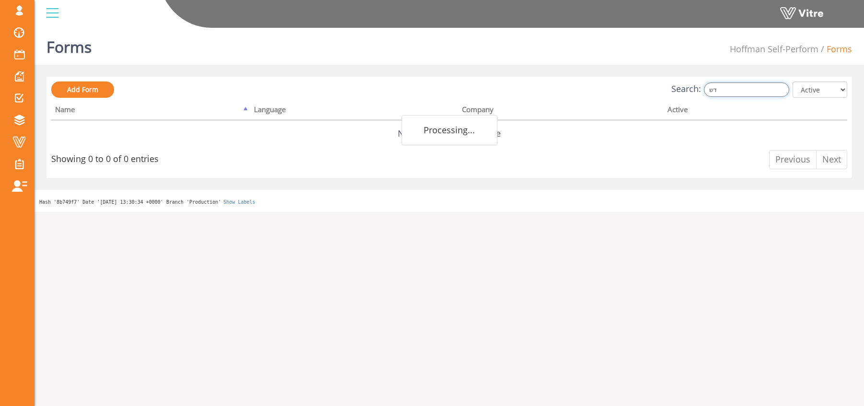
type input "ד"
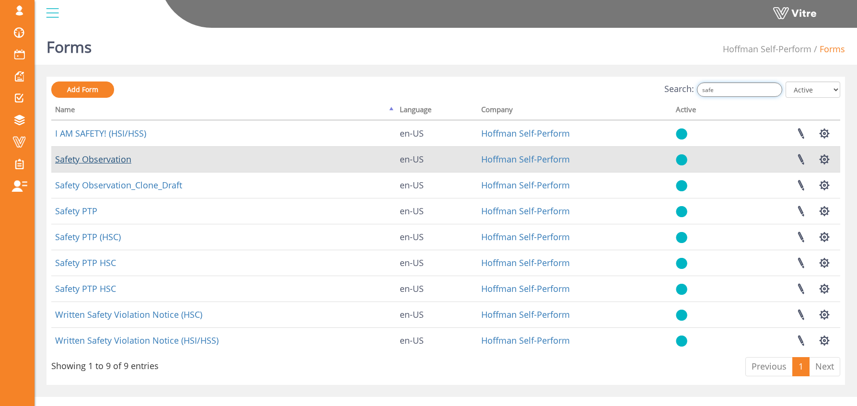
type input "safe"
click at [83, 160] on link "Safety Observation" at bounding box center [93, 159] width 76 height 12
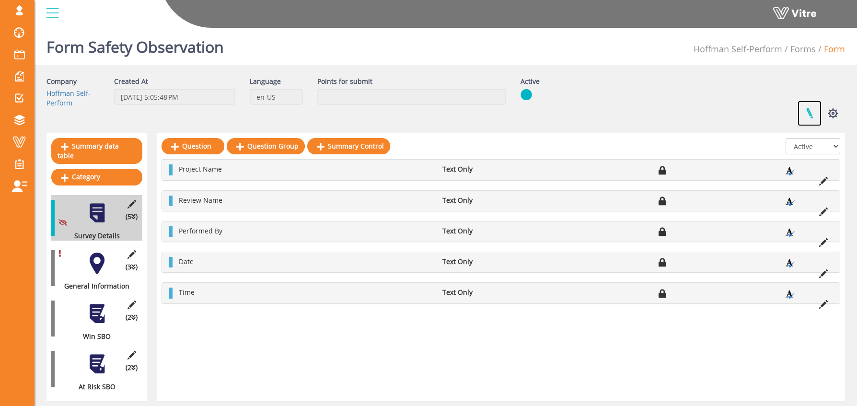
click at [808, 113] on link at bounding box center [810, 113] width 24 height 25
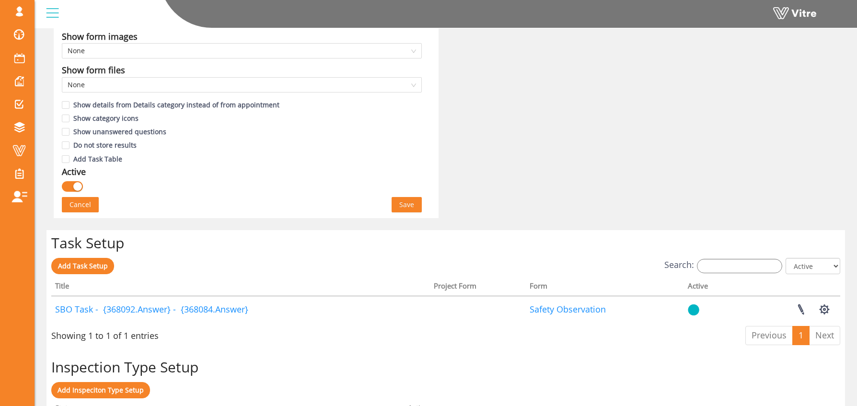
scroll to position [576, 0]
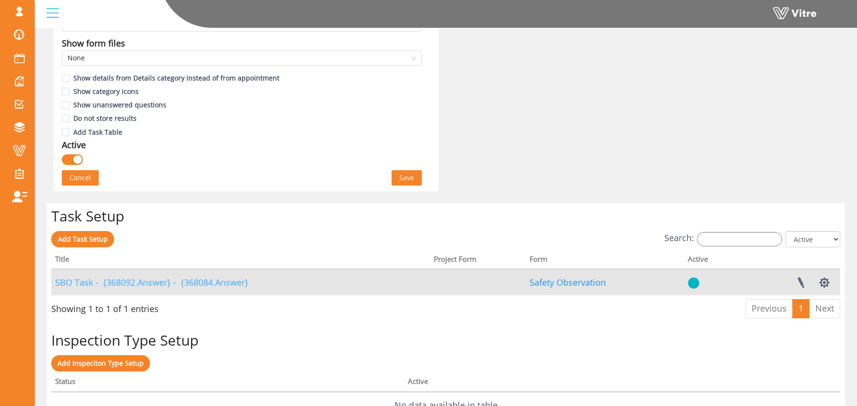
click at [160, 282] on link "SBO Task - {368092.Answer} - {368084.Answer}" at bounding box center [151, 283] width 193 height 12
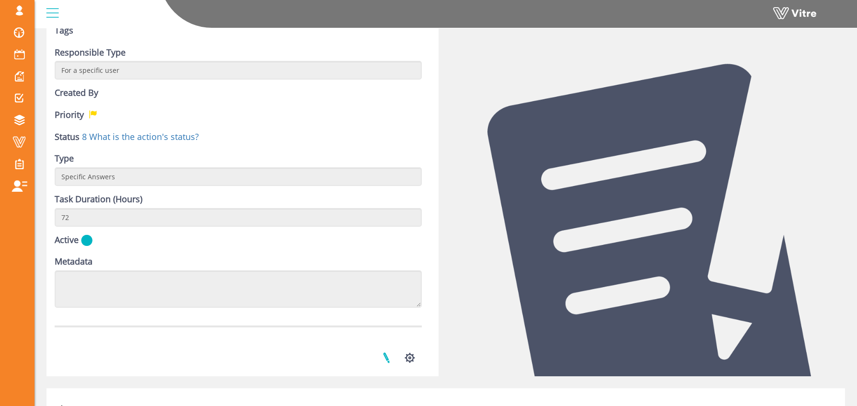
scroll to position [191, 0]
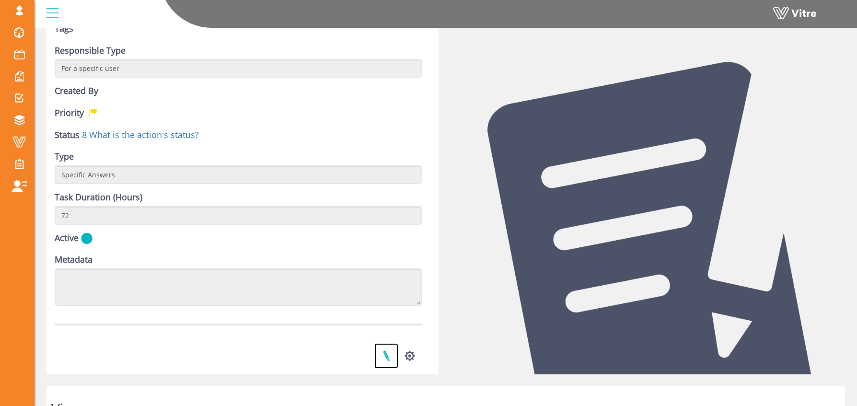
click at [383, 356] on link at bounding box center [386, 355] width 24 height 25
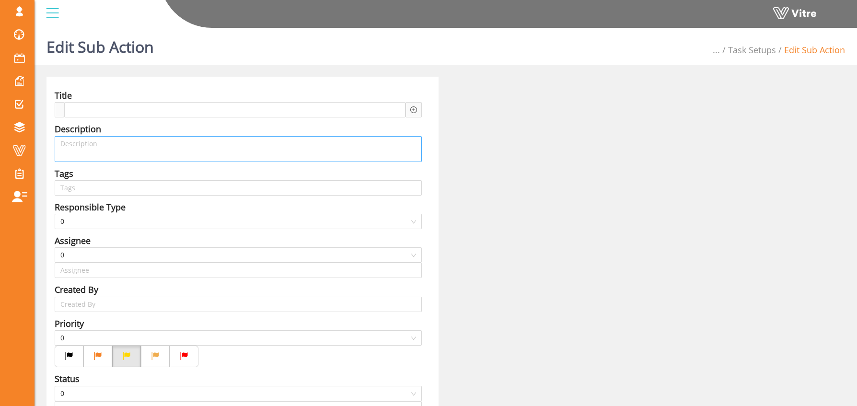
type input "Osher Faibish SU"
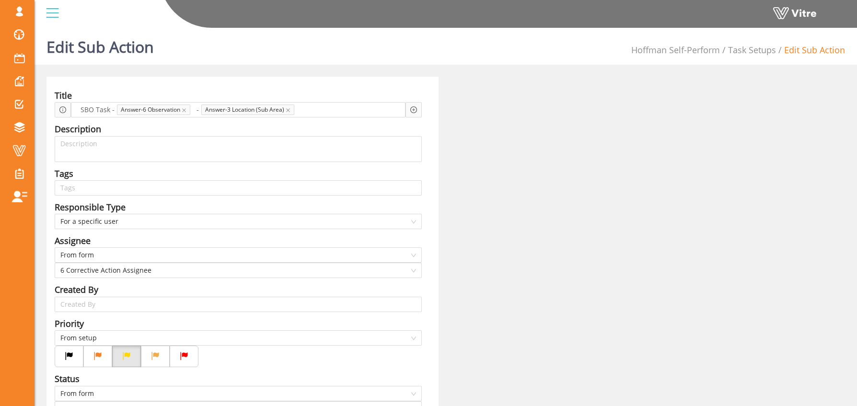
scroll to position [2, 0]
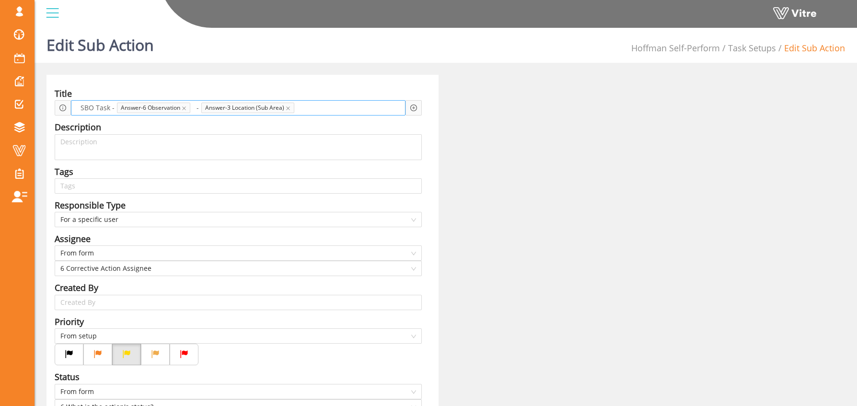
click at [95, 108] on span "SBO Task -" at bounding box center [97, 108] width 39 height 11
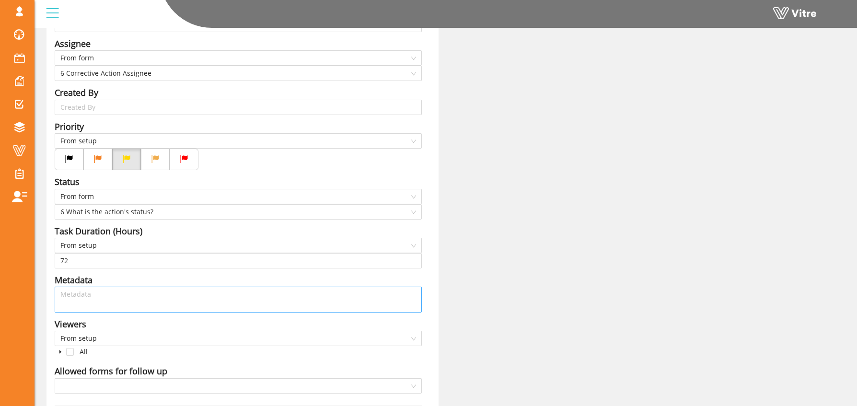
scroll to position [264, 0]
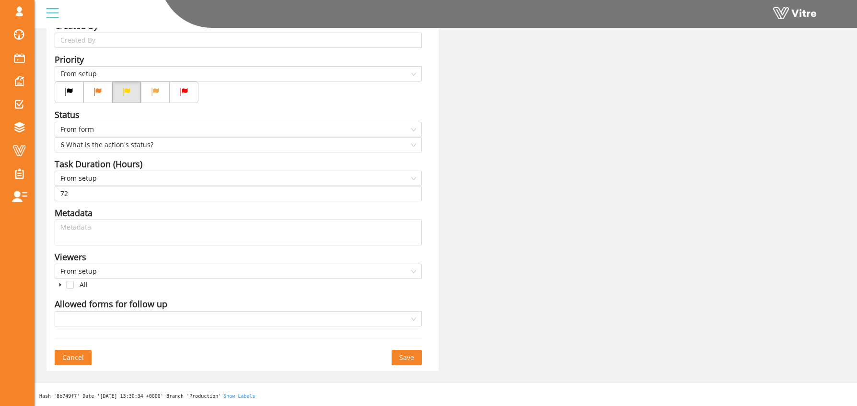
click at [410, 357] on span "Save" at bounding box center [406, 357] width 15 height 11
